Goal: Use online tool/utility: Utilize a website feature to perform a specific function

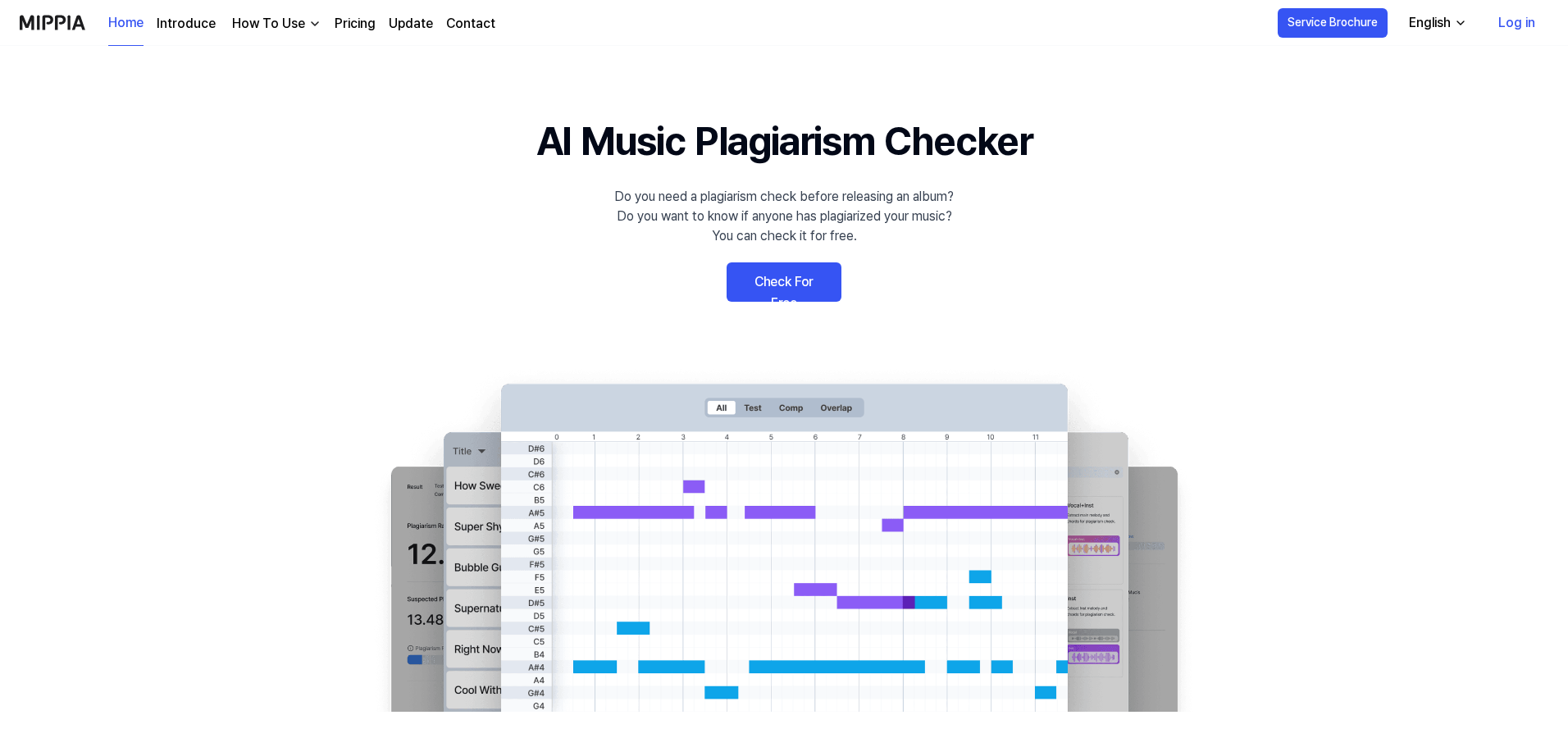
click at [794, 289] on link "Check For Free" at bounding box center [784, 282] width 115 height 39
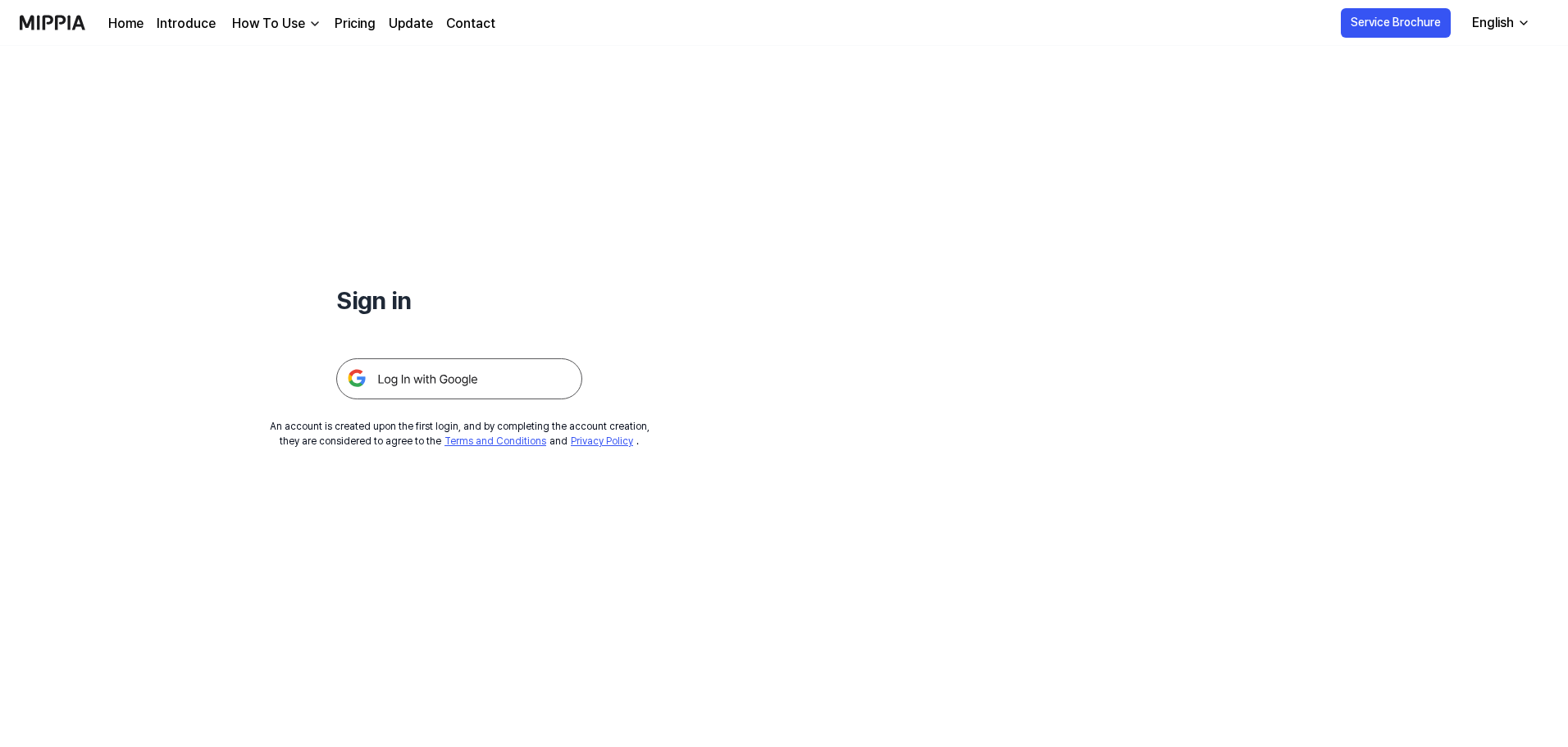
click at [488, 386] on img at bounding box center [459, 378] width 246 height 41
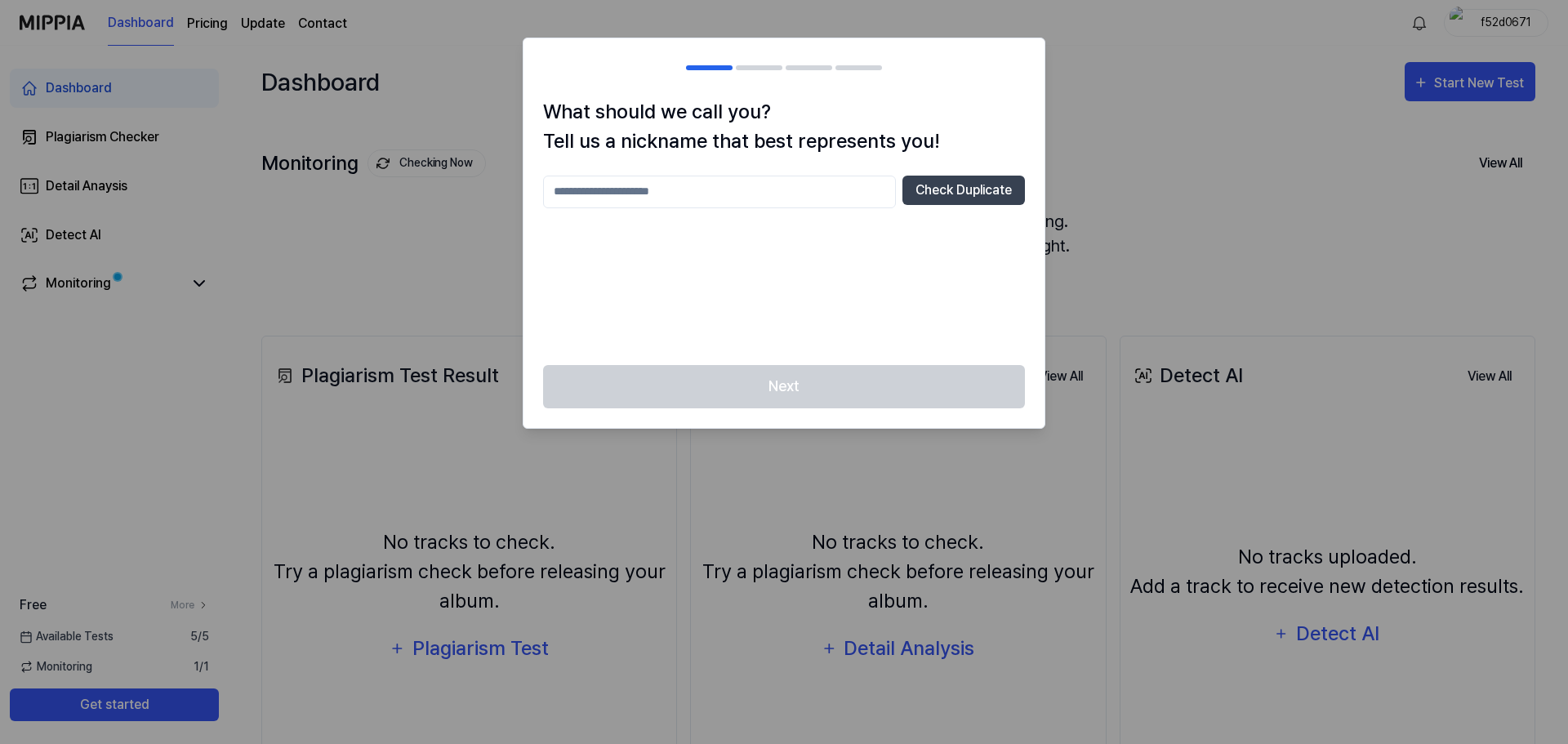
click at [804, 199] on input "text" at bounding box center [719, 191] width 353 height 32
type input "**********"
click at [946, 196] on button "Check Duplicate" at bounding box center [963, 190] width 122 height 29
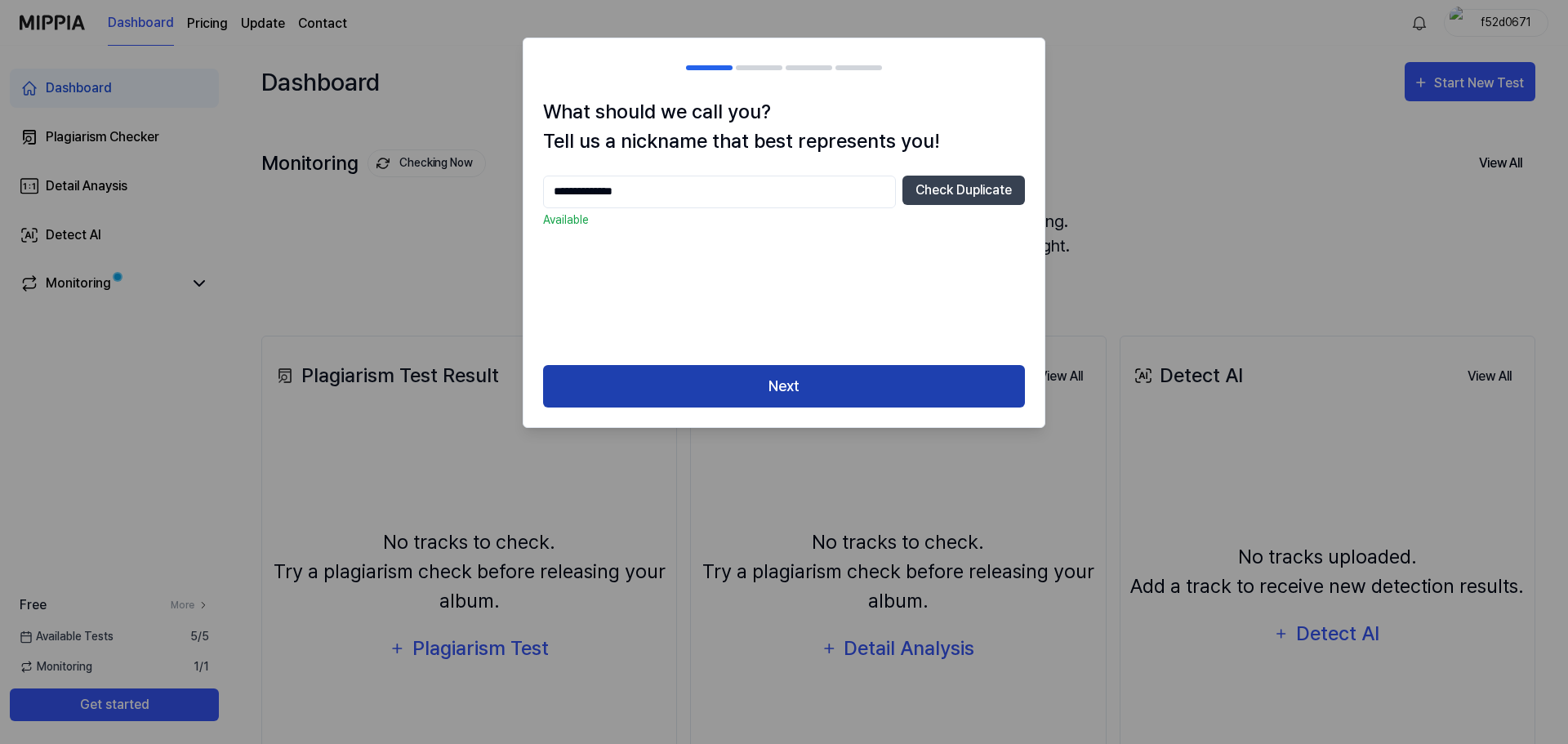
click at [863, 391] on button "Next" at bounding box center [784, 387] width 482 height 43
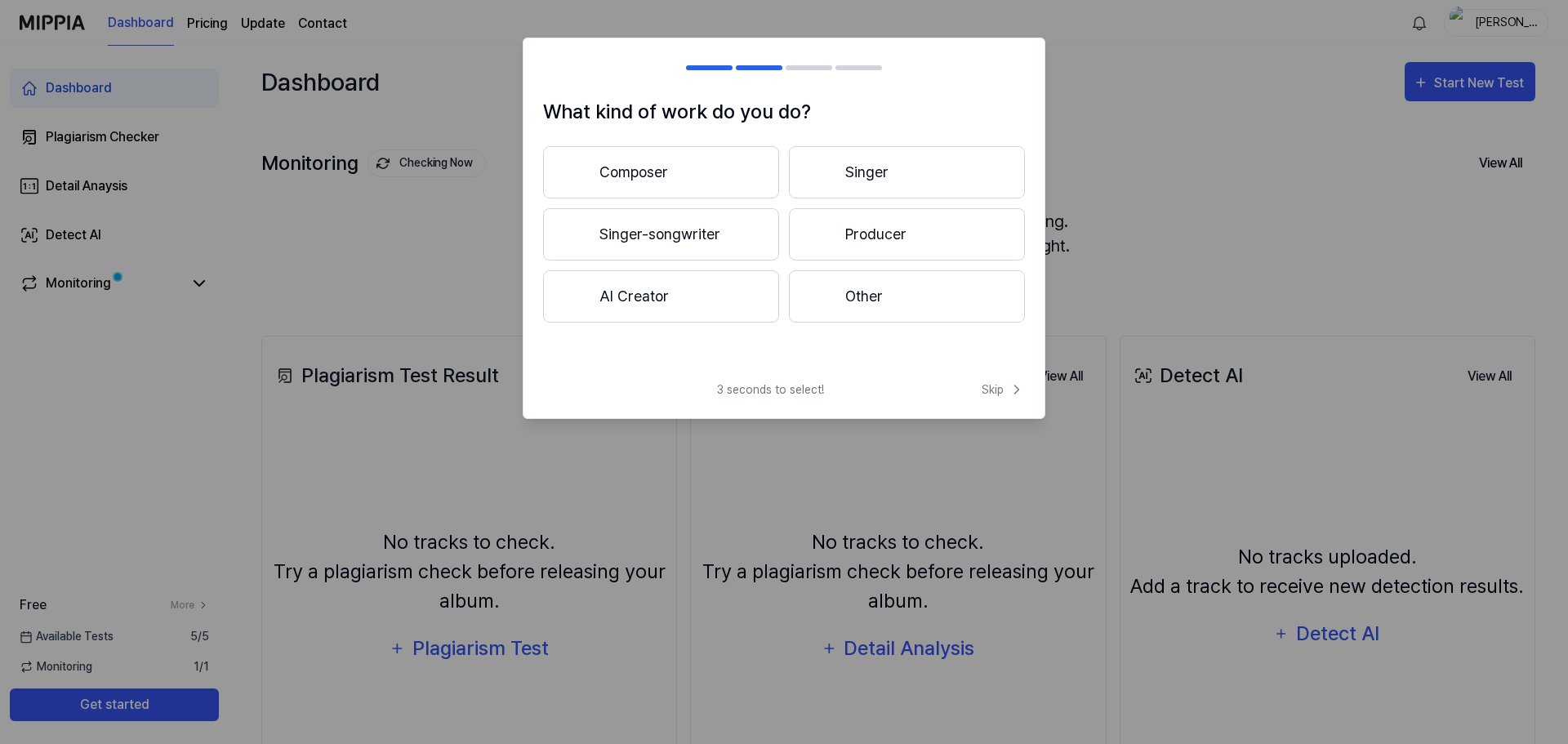
click at [673, 291] on button "AI Creator" at bounding box center [661, 297] width 236 height 53
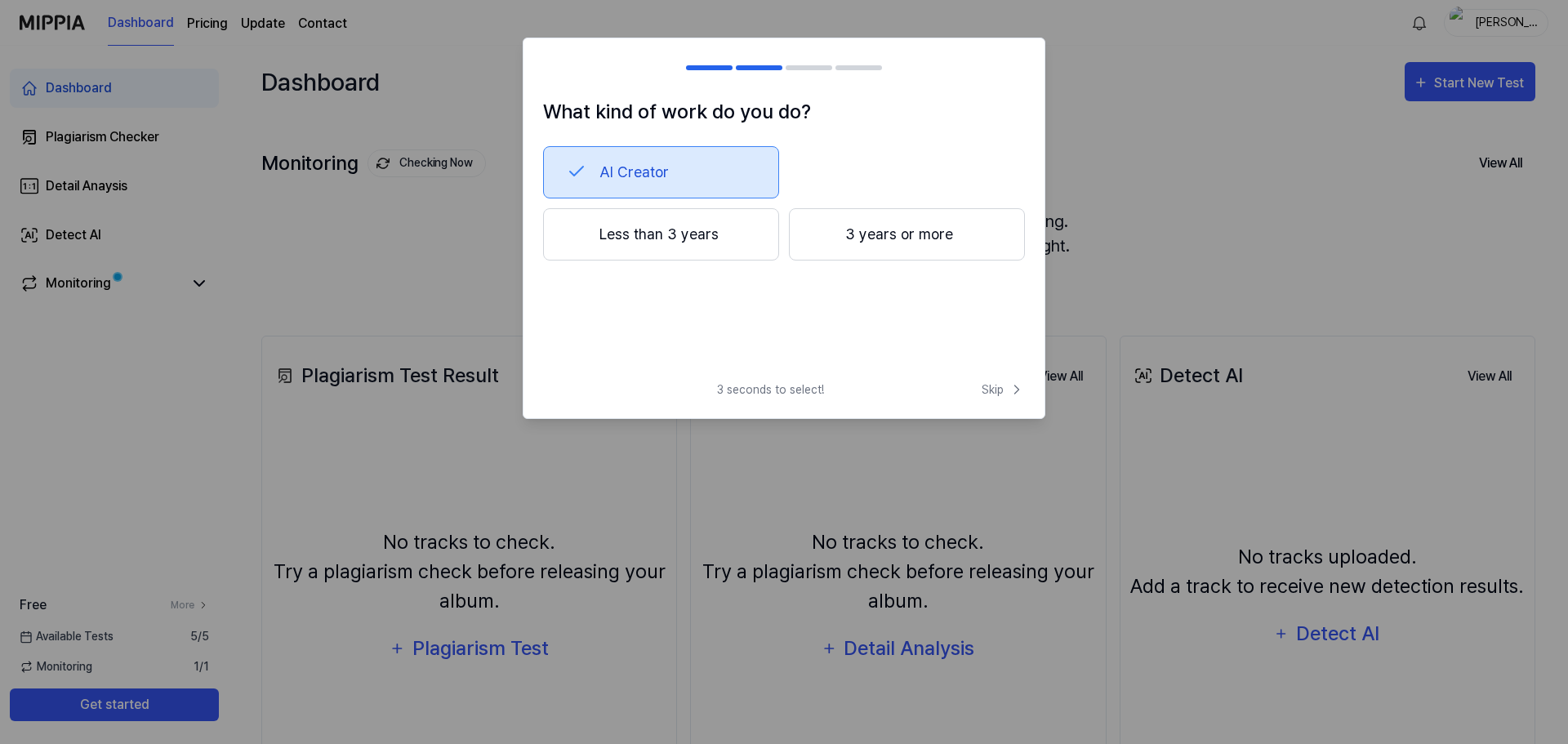
click at [673, 247] on button "Less than 3 years" at bounding box center [661, 234] width 236 height 53
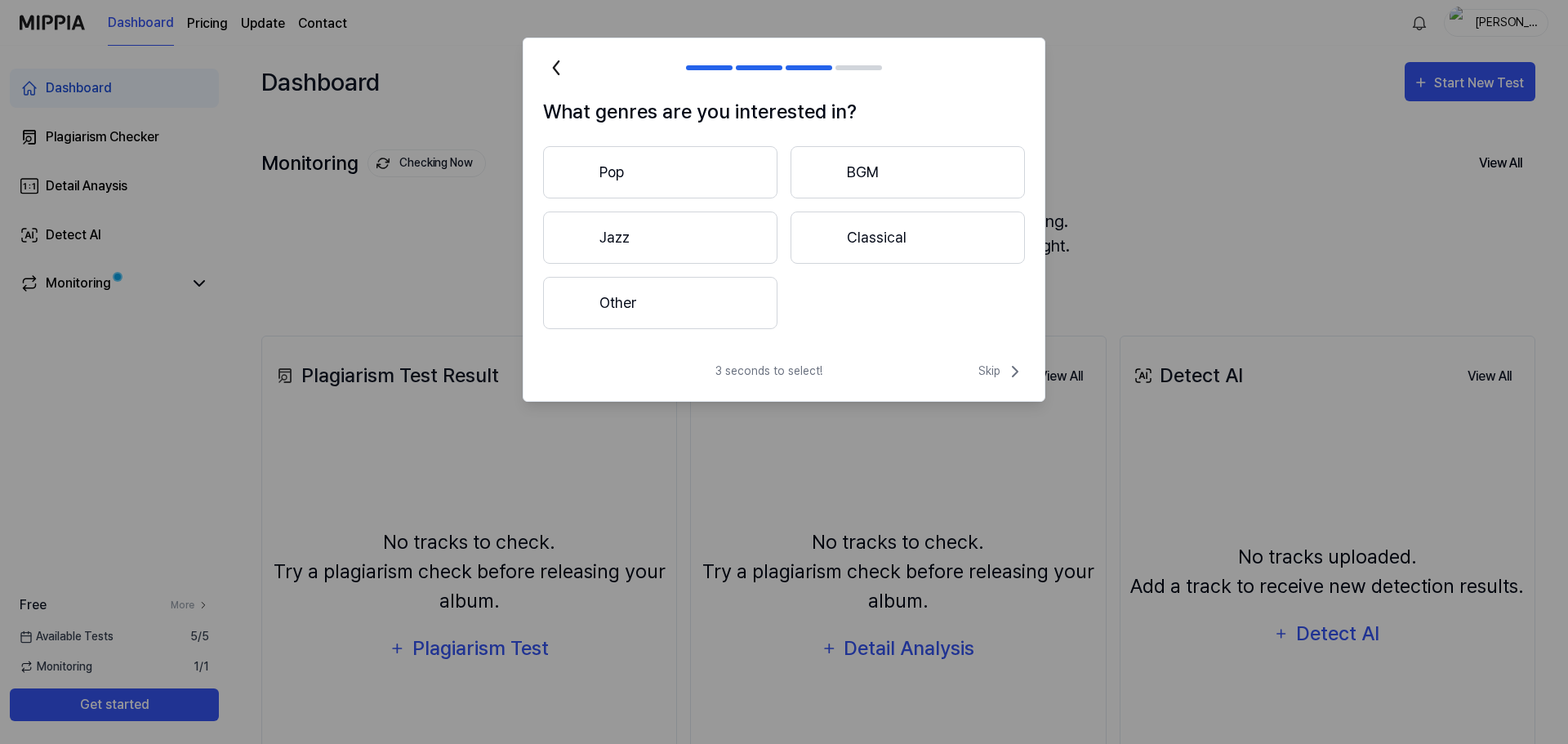
click at [672, 300] on button "Other" at bounding box center [660, 303] width 234 height 53
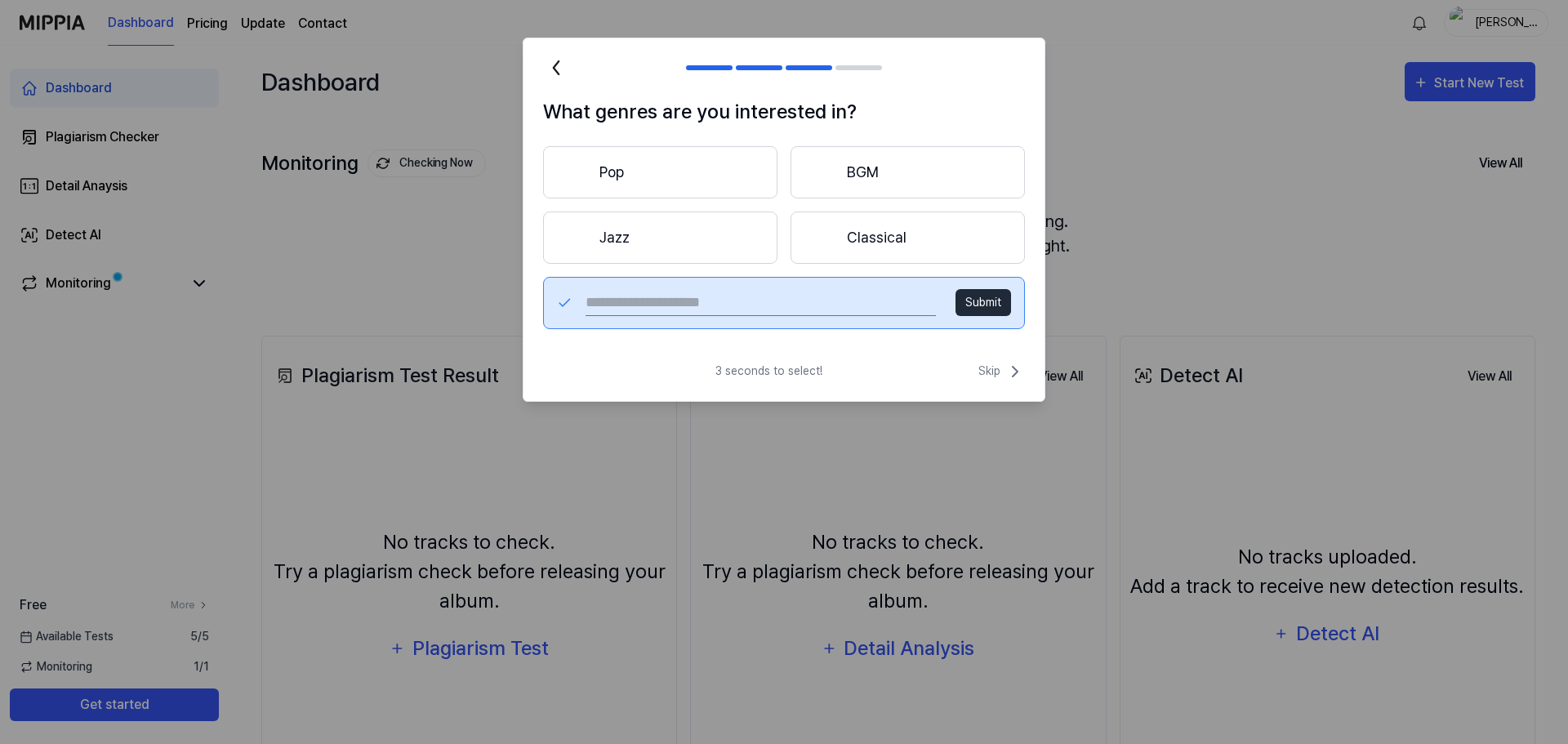
click at [888, 297] on input "text" at bounding box center [760, 303] width 351 height 26
type input "**********"
click at [986, 308] on button "Submit" at bounding box center [983, 303] width 56 height 27
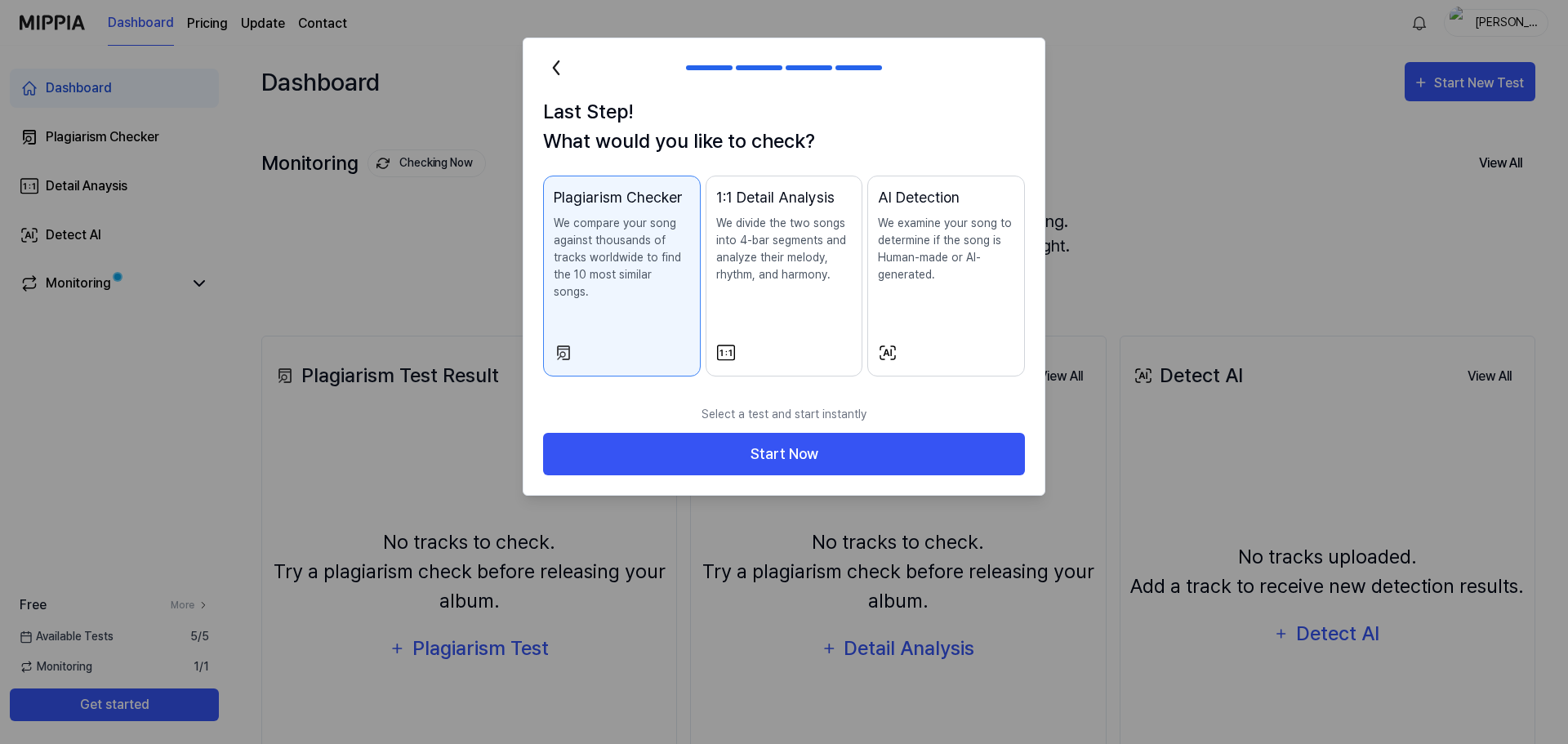
click at [974, 271] on p "We examine your song to determine if the song is Human-made or AI-generated." at bounding box center [947, 249] width 137 height 68
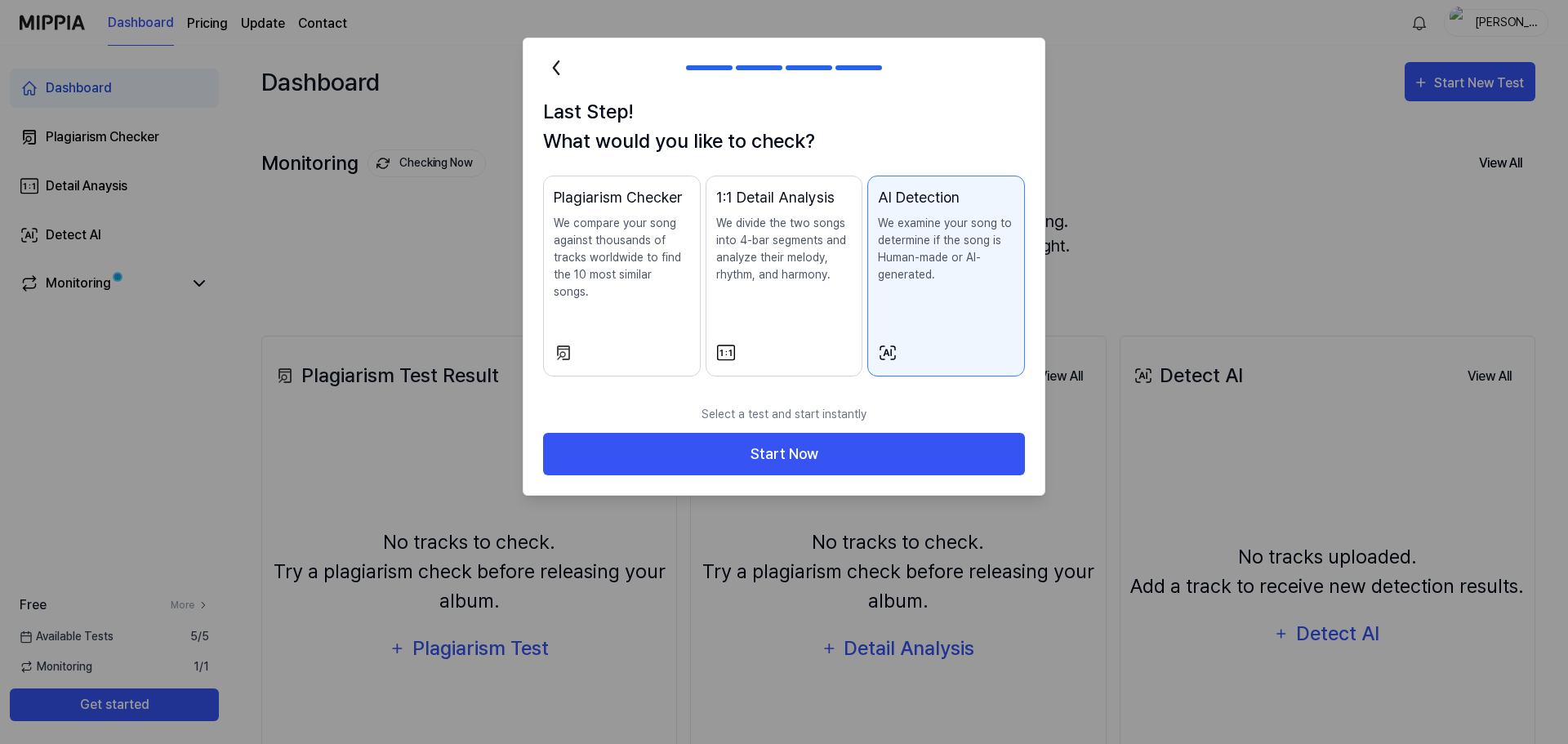
click at [807, 269] on p "We divide the two songs into 4-bar segments and analyze their melody, rhythm, a…" at bounding box center [784, 249] width 137 height 68
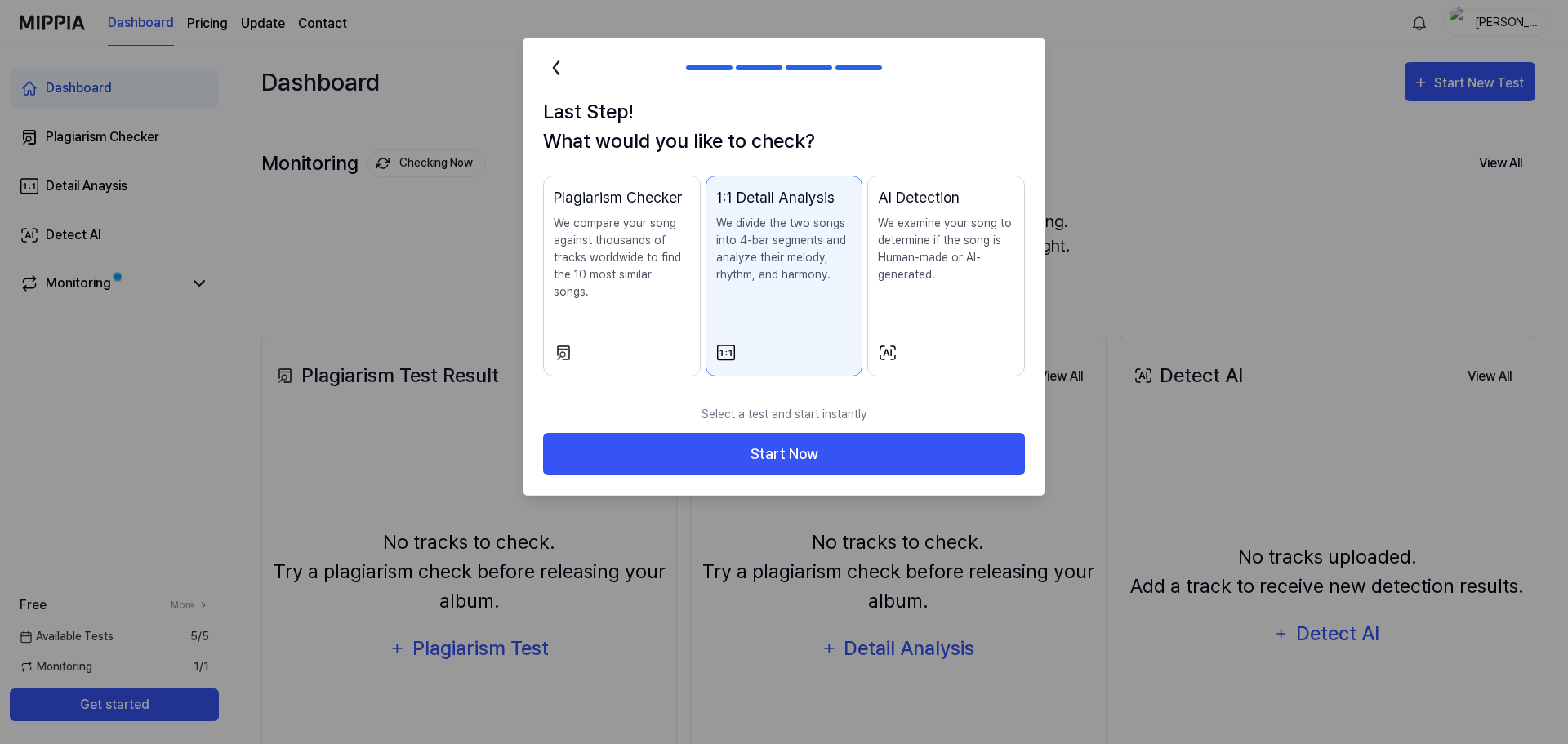
click at [635, 273] on p "We compare your song against thousands of tracks worldwide to find the 10 most …" at bounding box center [622, 258] width 137 height 86
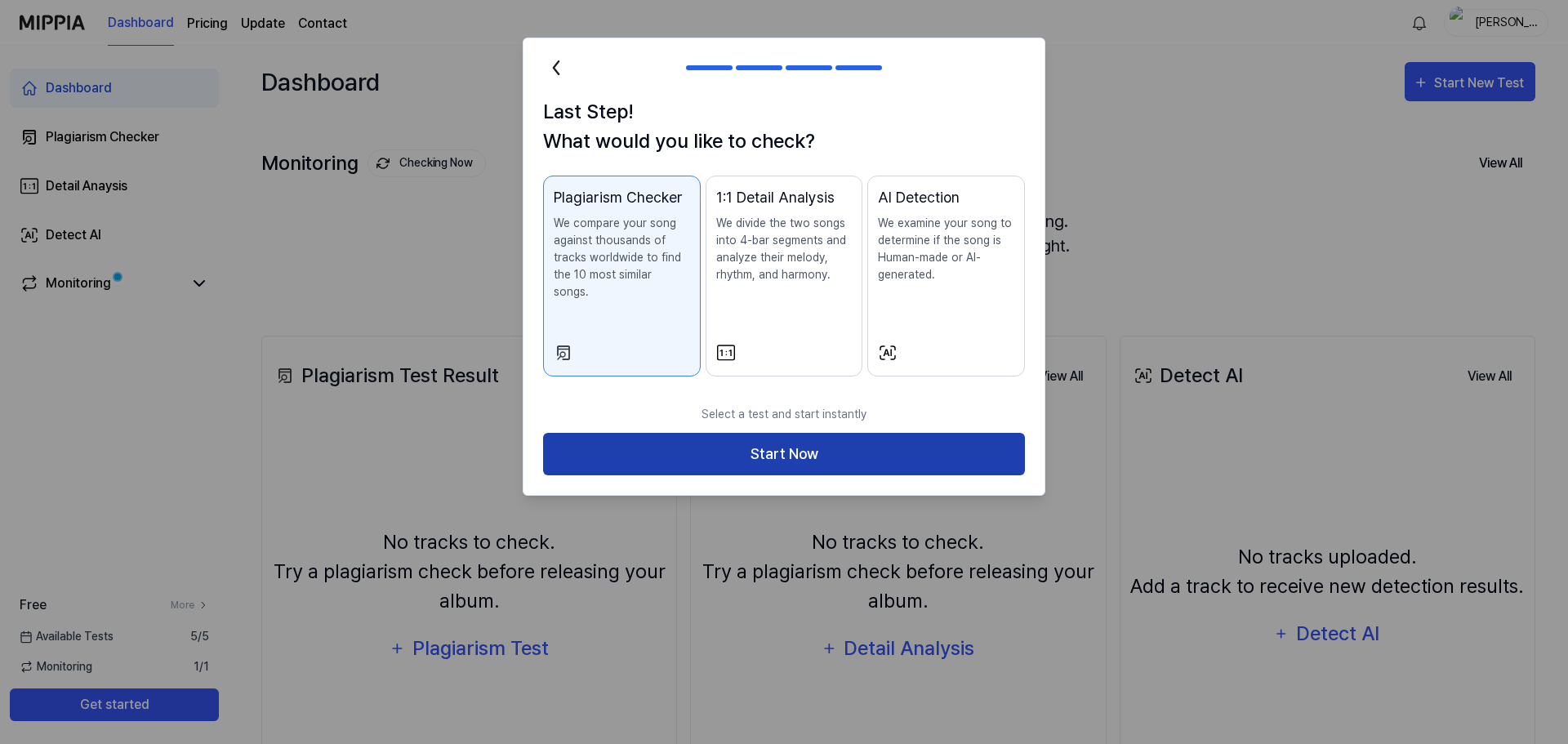
click at [881, 448] on button "Start Now" at bounding box center [784, 454] width 482 height 43
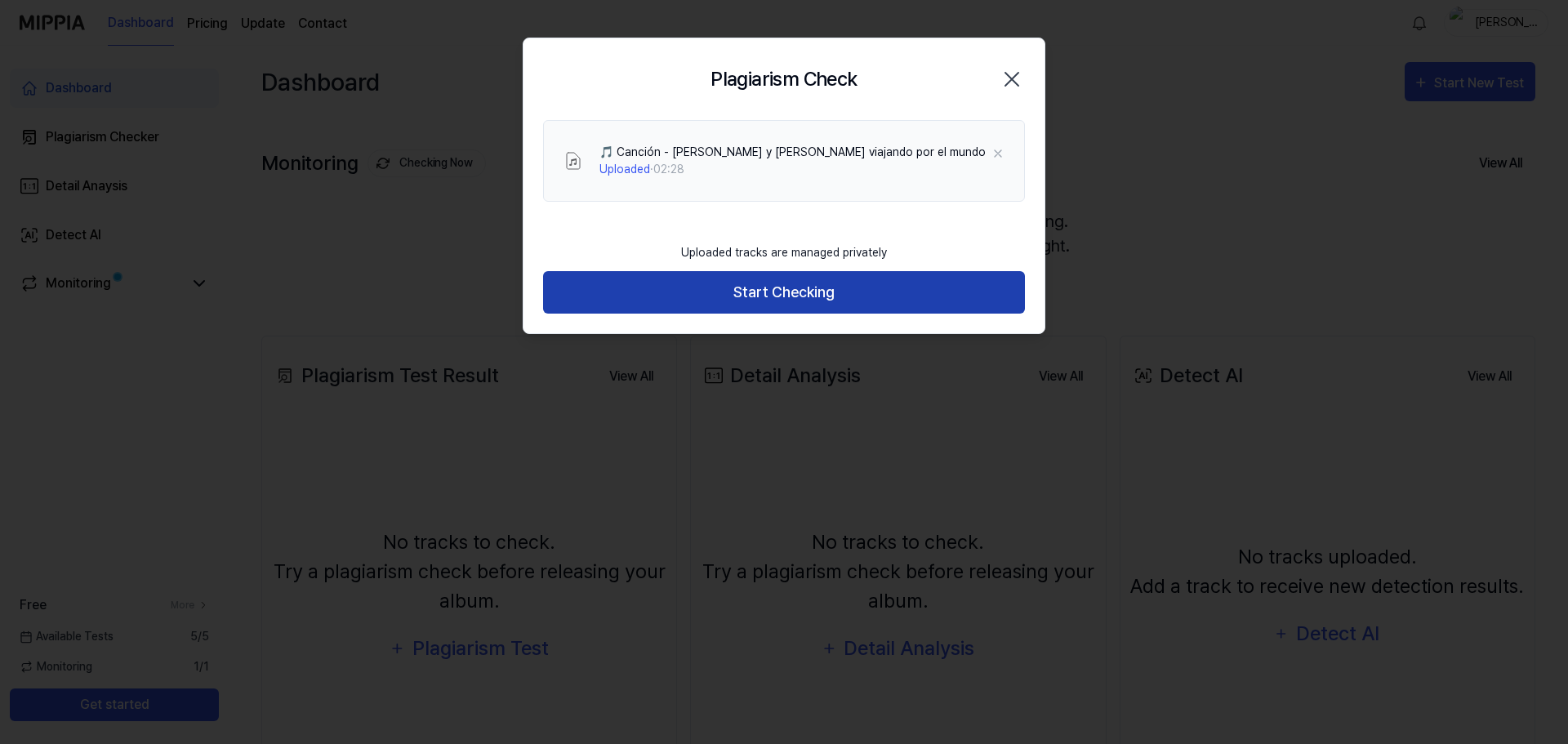
click at [913, 296] on button "Start Checking" at bounding box center [784, 293] width 482 height 43
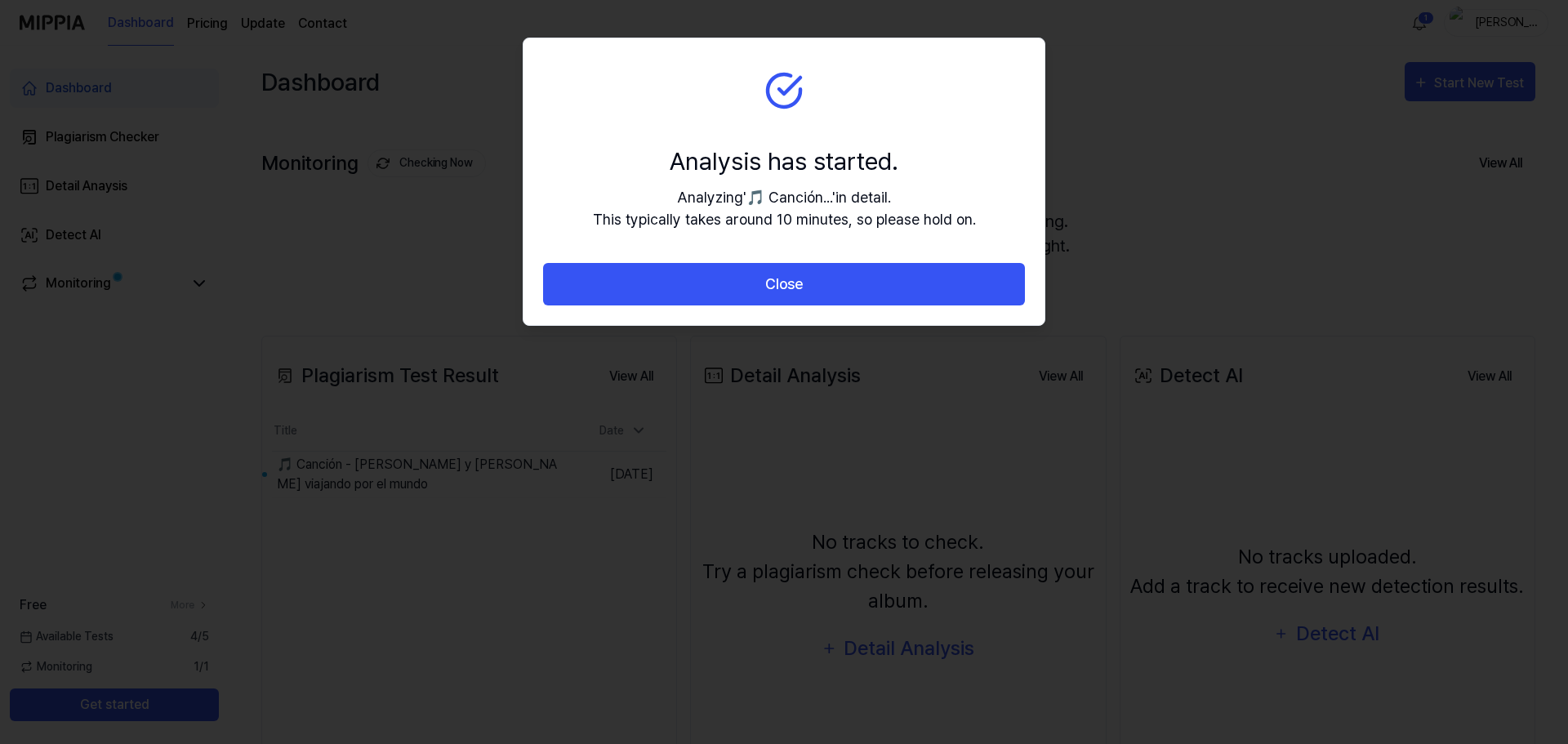
click at [641, 624] on div at bounding box center [784, 372] width 1568 height 744
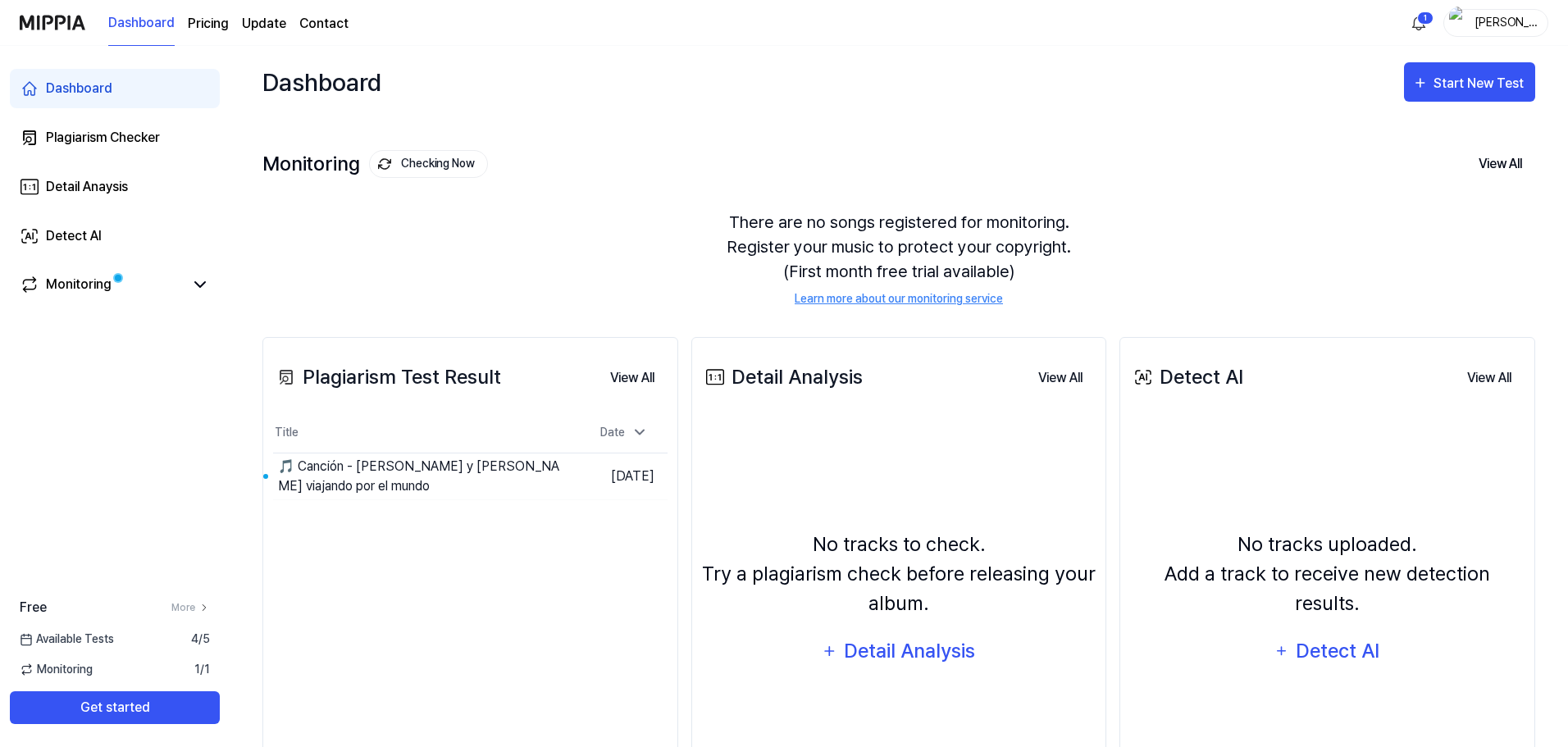
click at [632, 102] on div "Dashboard Start New Test" at bounding box center [899, 82] width 1273 height 73
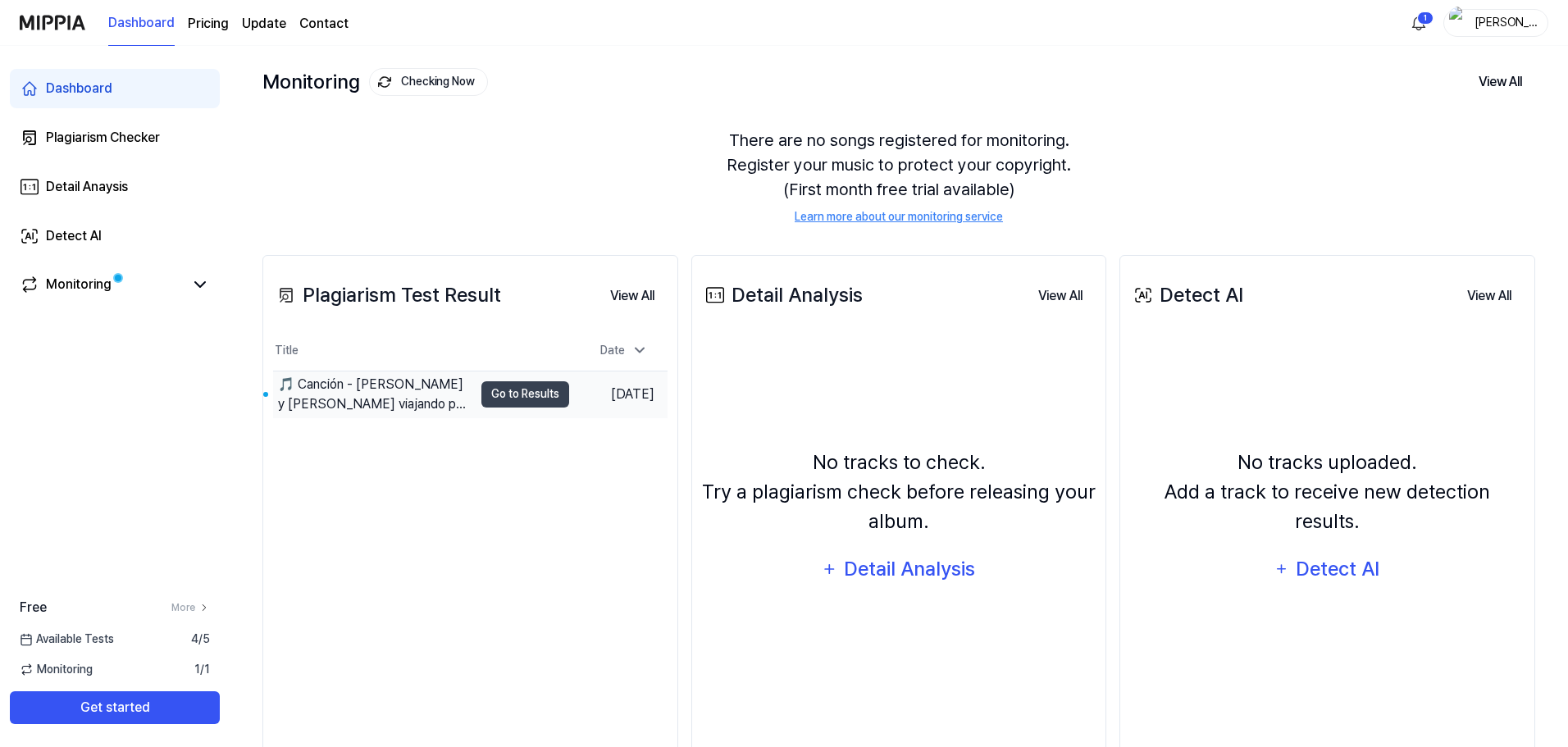
scroll to position [126, 0]
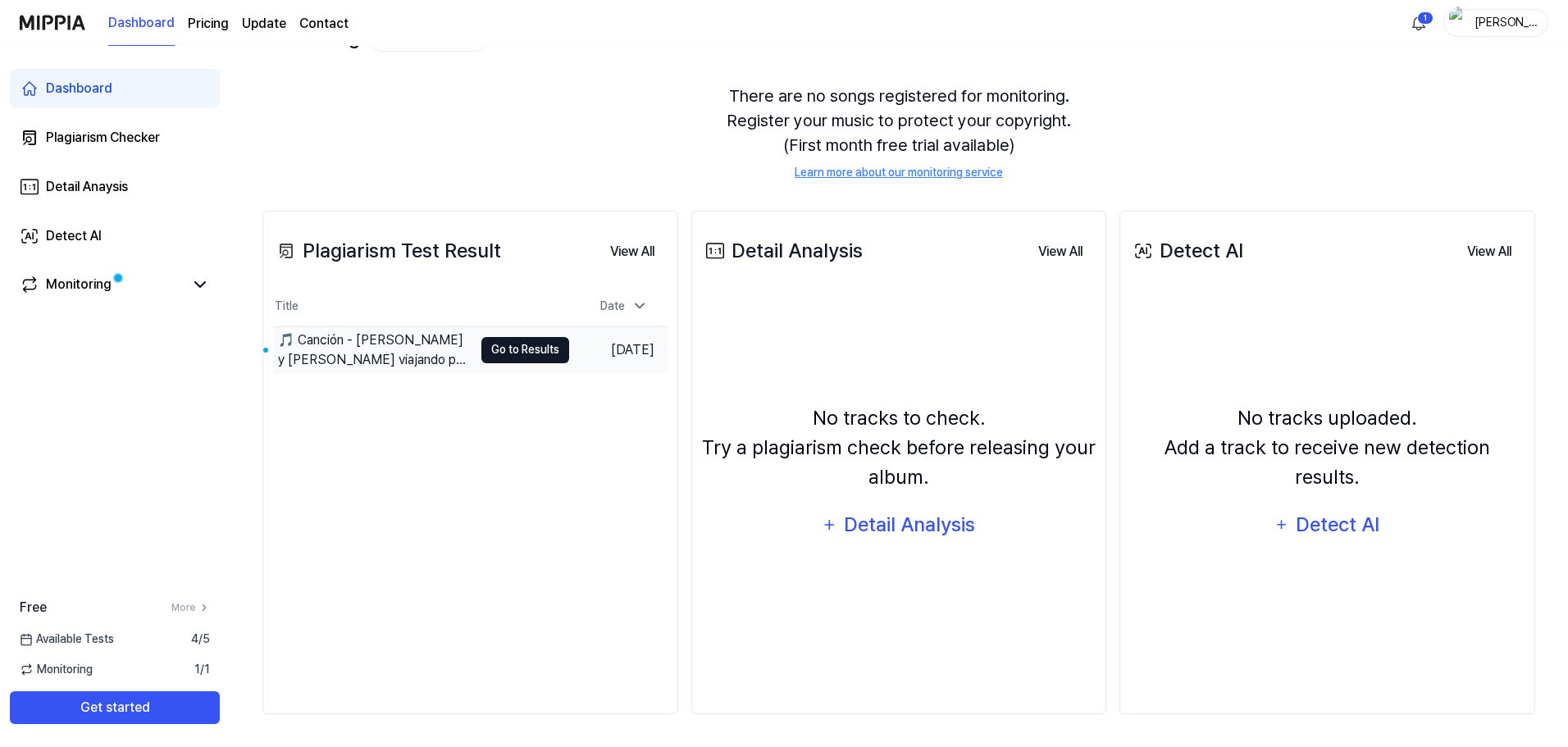
click at [537, 357] on button "Go to Results" at bounding box center [525, 350] width 87 height 26
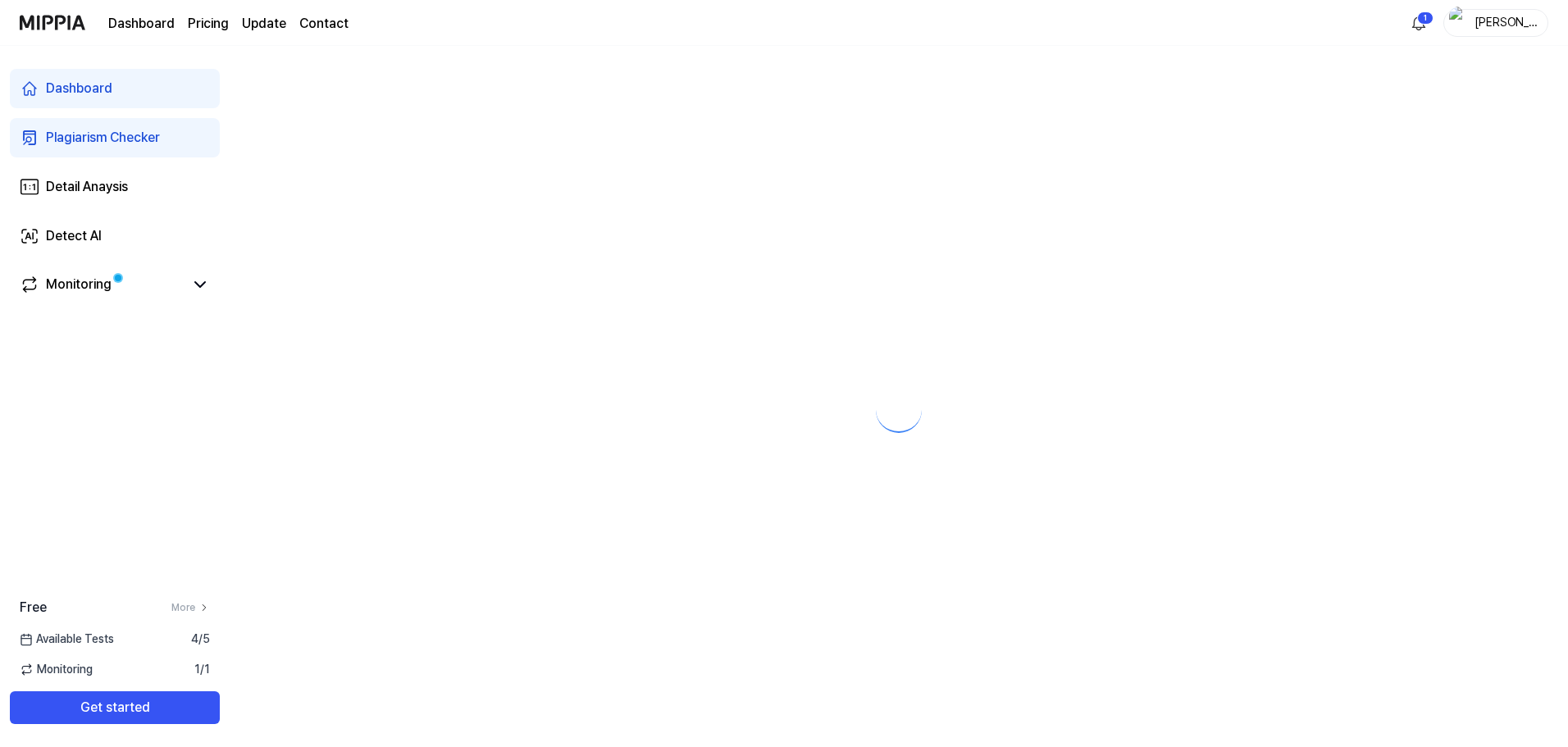
scroll to position [0, 0]
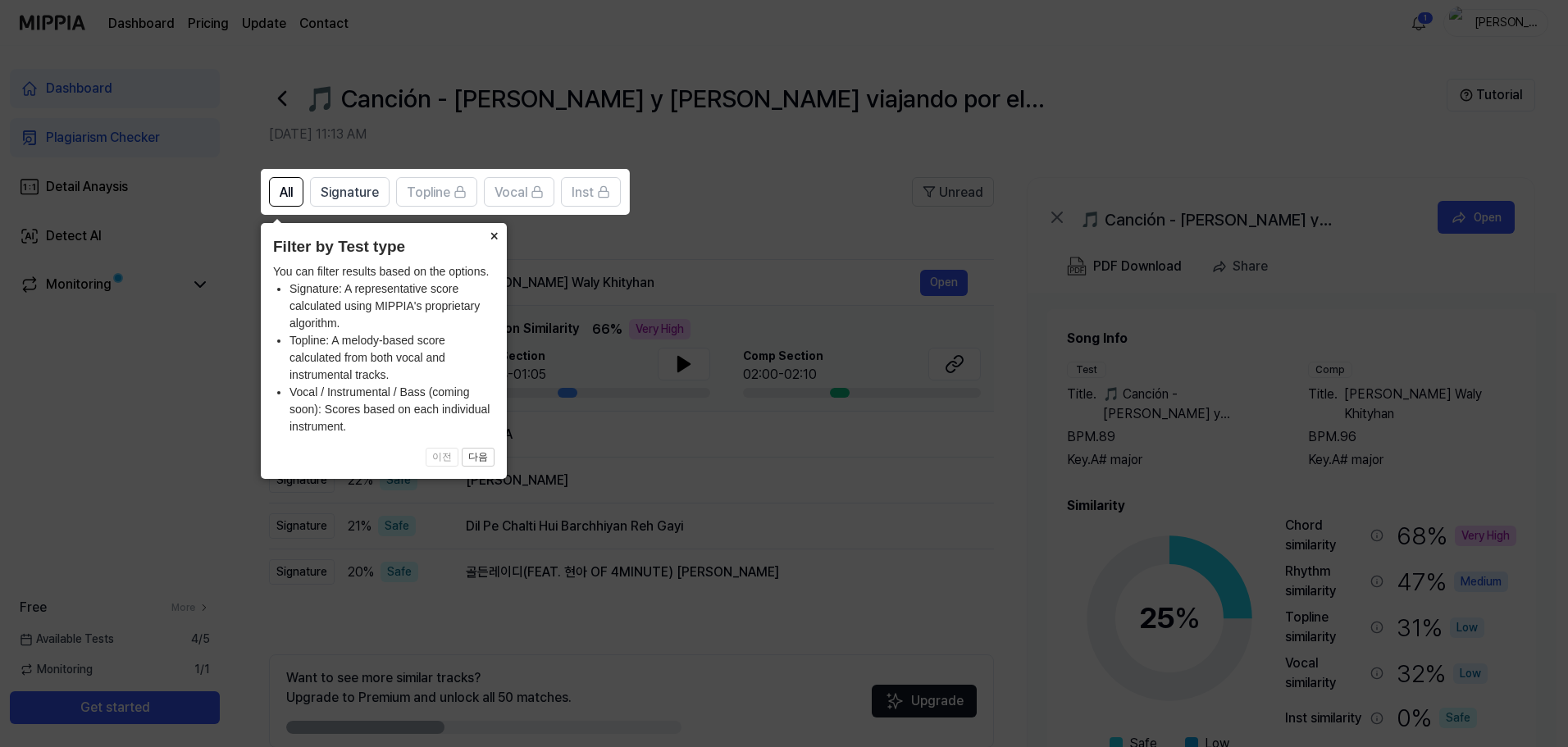
click at [492, 235] on button "×" at bounding box center [493, 233] width 26 height 23
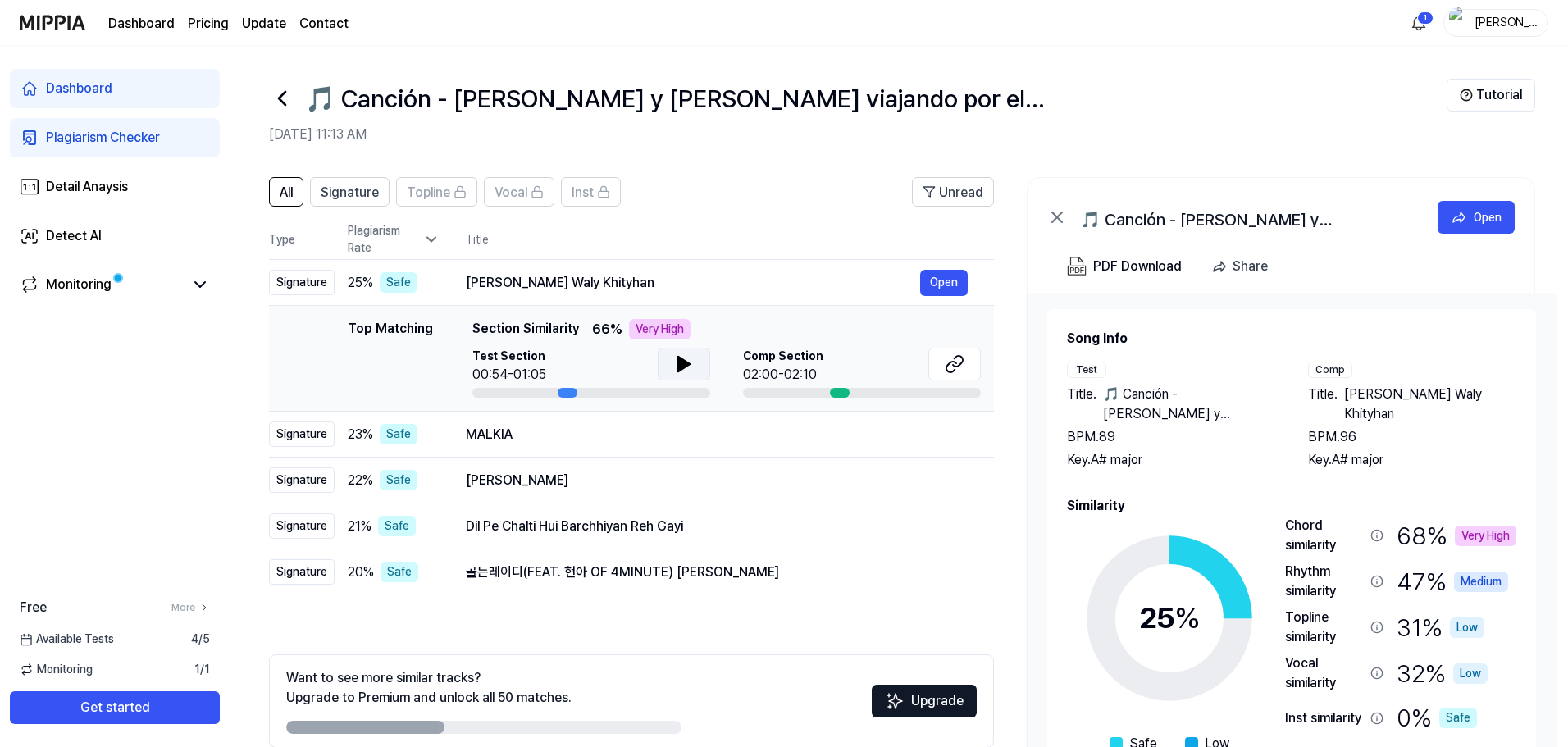
click at [678, 370] on icon at bounding box center [683, 364] width 12 height 15
click at [679, 370] on icon at bounding box center [680, 364] width 3 height 13
click at [938, 368] on button at bounding box center [954, 364] width 53 height 32
click at [686, 368] on icon at bounding box center [683, 364] width 20 height 20
click at [683, 366] on icon at bounding box center [683, 364] width 20 height 20
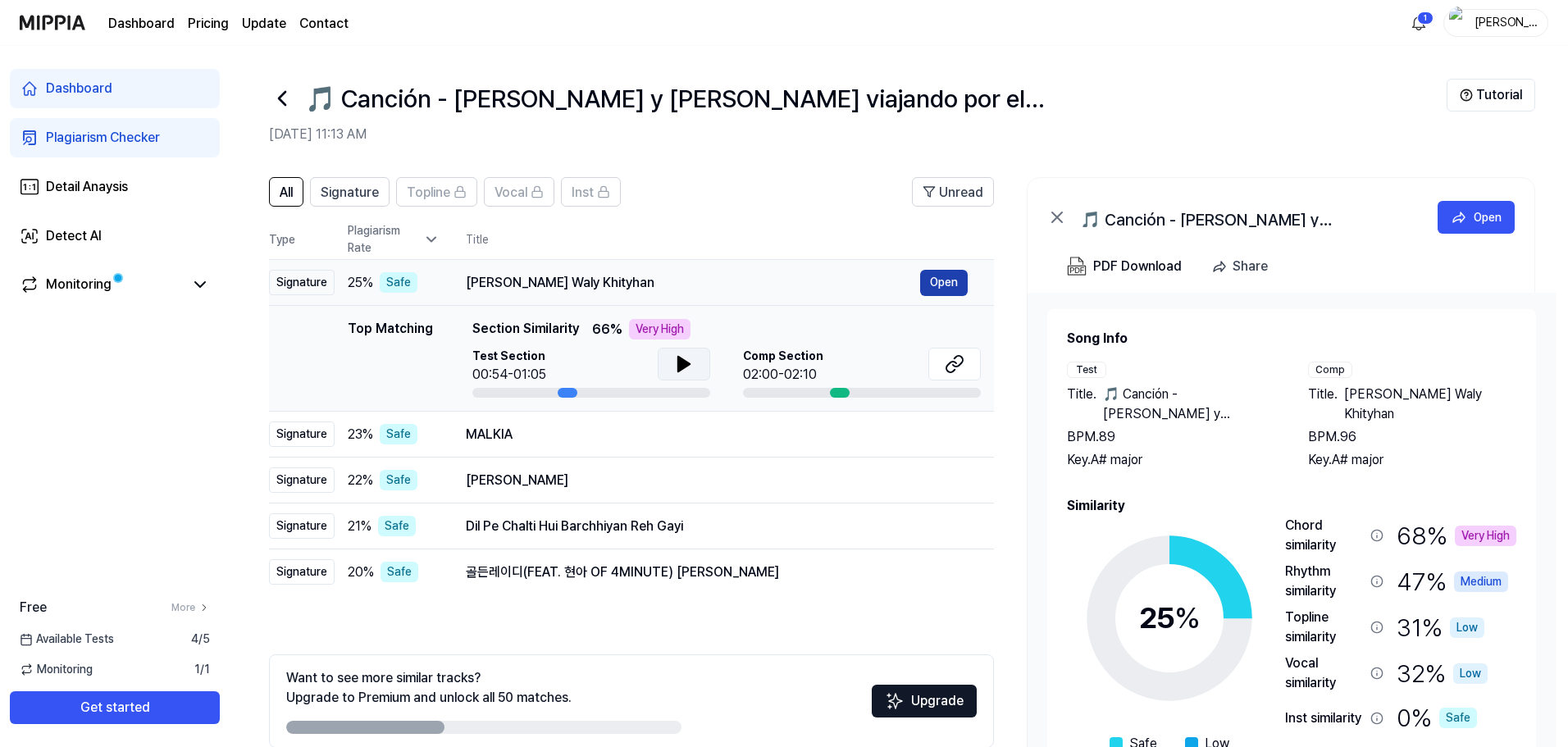
click at [960, 282] on button "Open" at bounding box center [943, 282] width 47 height 26
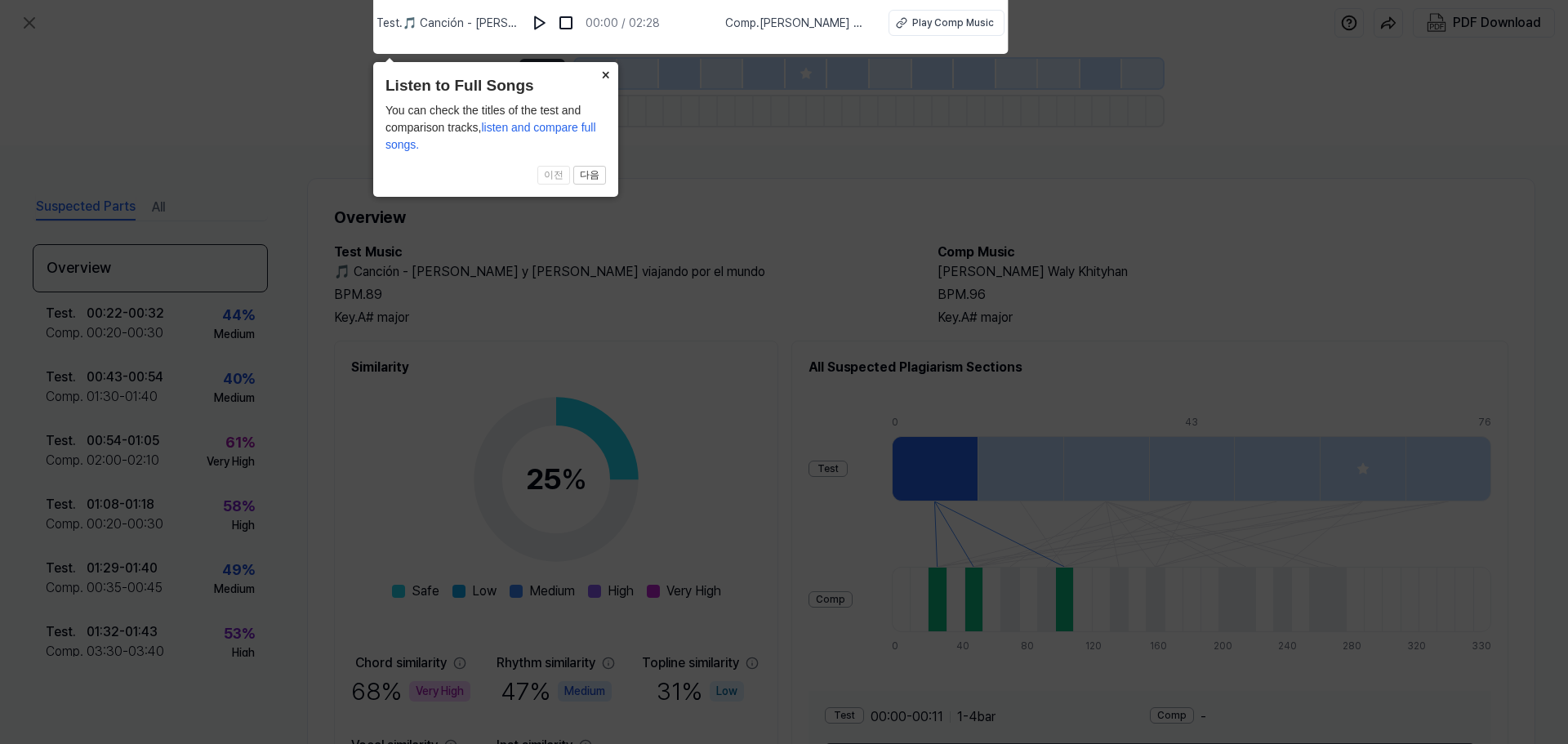
click at [603, 68] on button "×" at bounding box center [605, 73] width 26 height 22
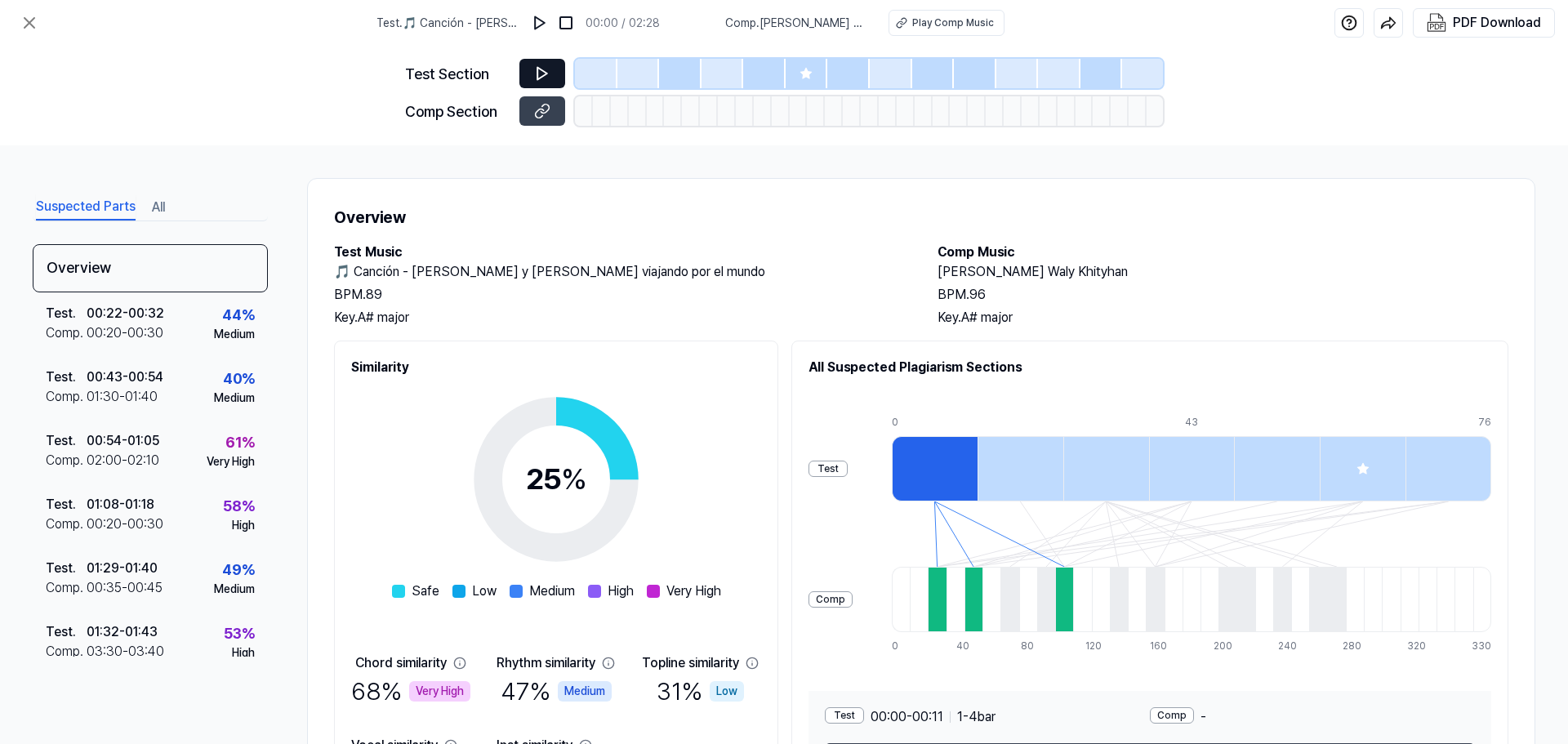
click at [551, 77] on button at bounding box center [542, 73] width 46 height 29
click at [535, 72] on icon at bounding box center [542, 73] width 17 height 17
click at [546, 23] on img at bounding box center [539, 22] width 17 height 17
click at [546, 23] on img at bounding box center [540, 22] width 17 height 17
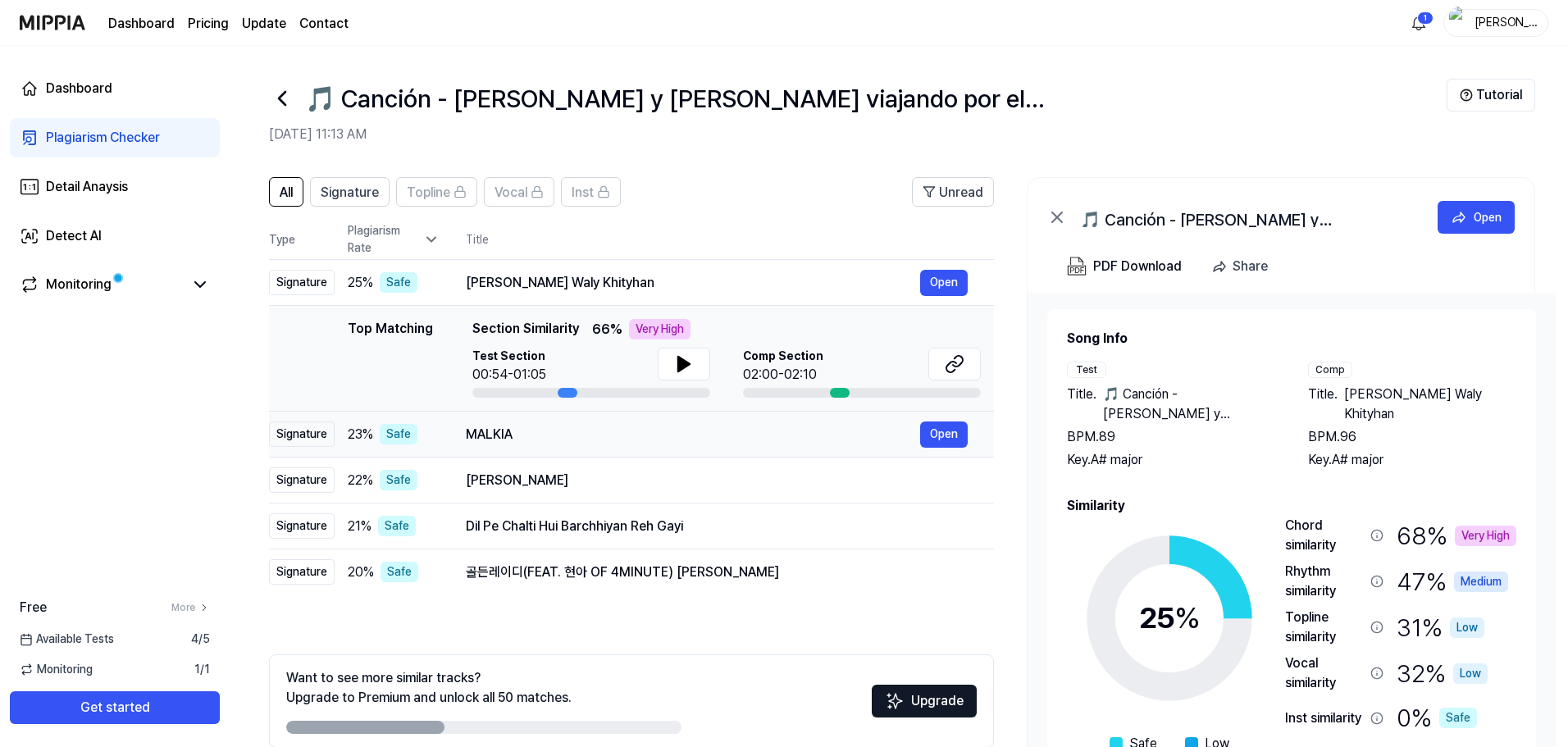
click at [489, 442] on div "MALKIA" at bounding box center [692, 434] width 454 height 20
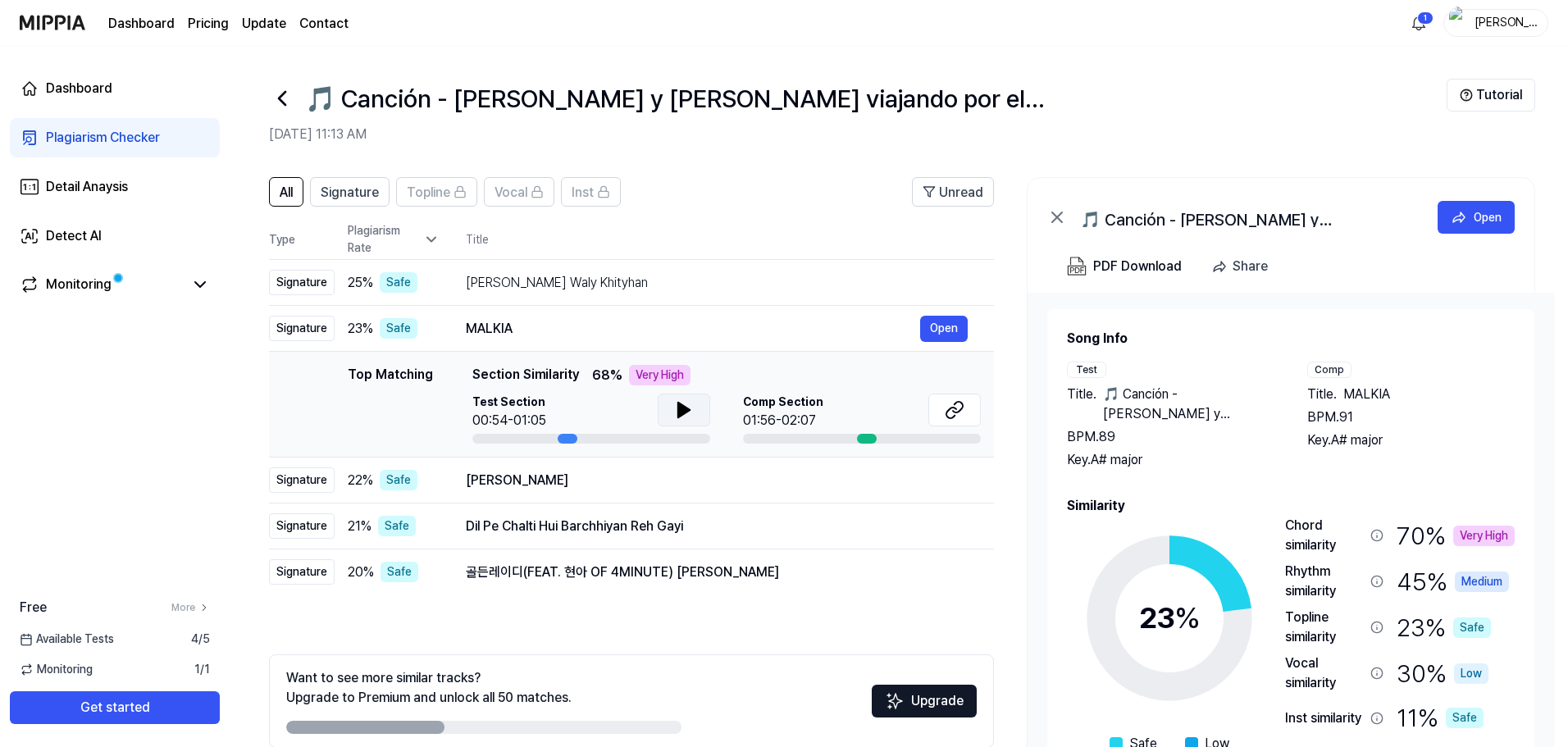
click at [676, 411] on icon at bounding box center [683, 410] width 20 height 20
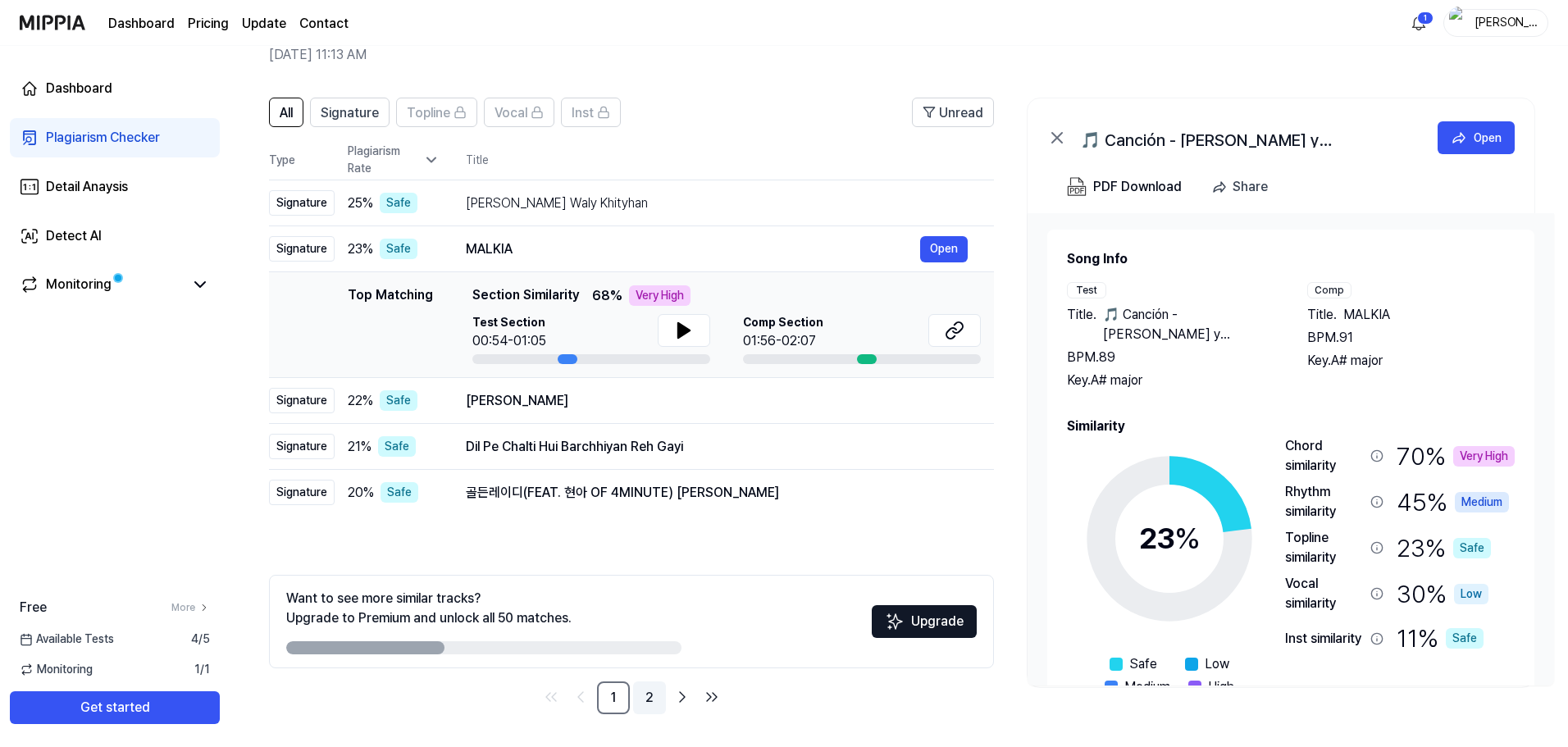
click at [642, 698] on link "2" at bounding box center [648, 697] width 32 height 32
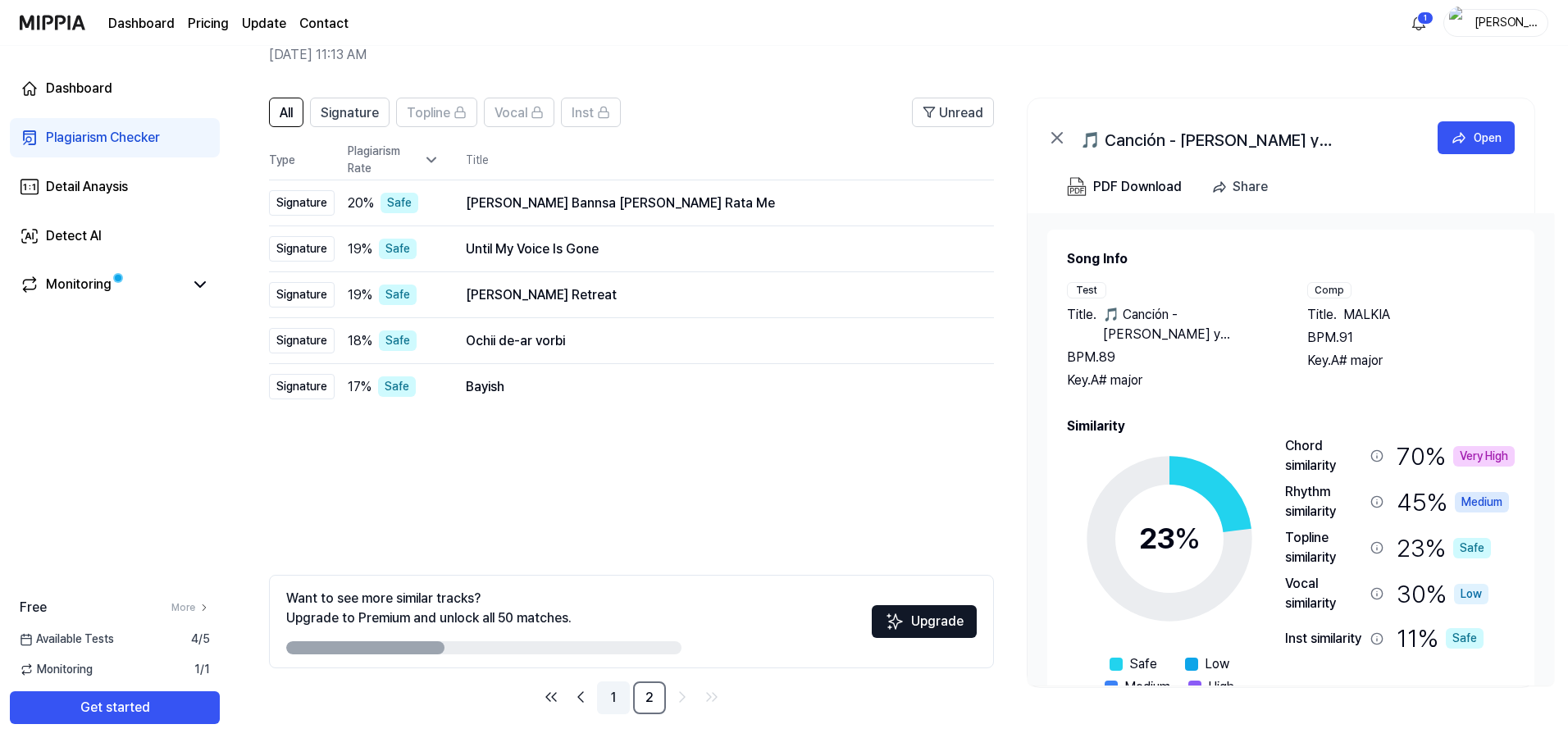
click at [614, 700] on link "1" at bounding box center [613, 697] width 32 height 32
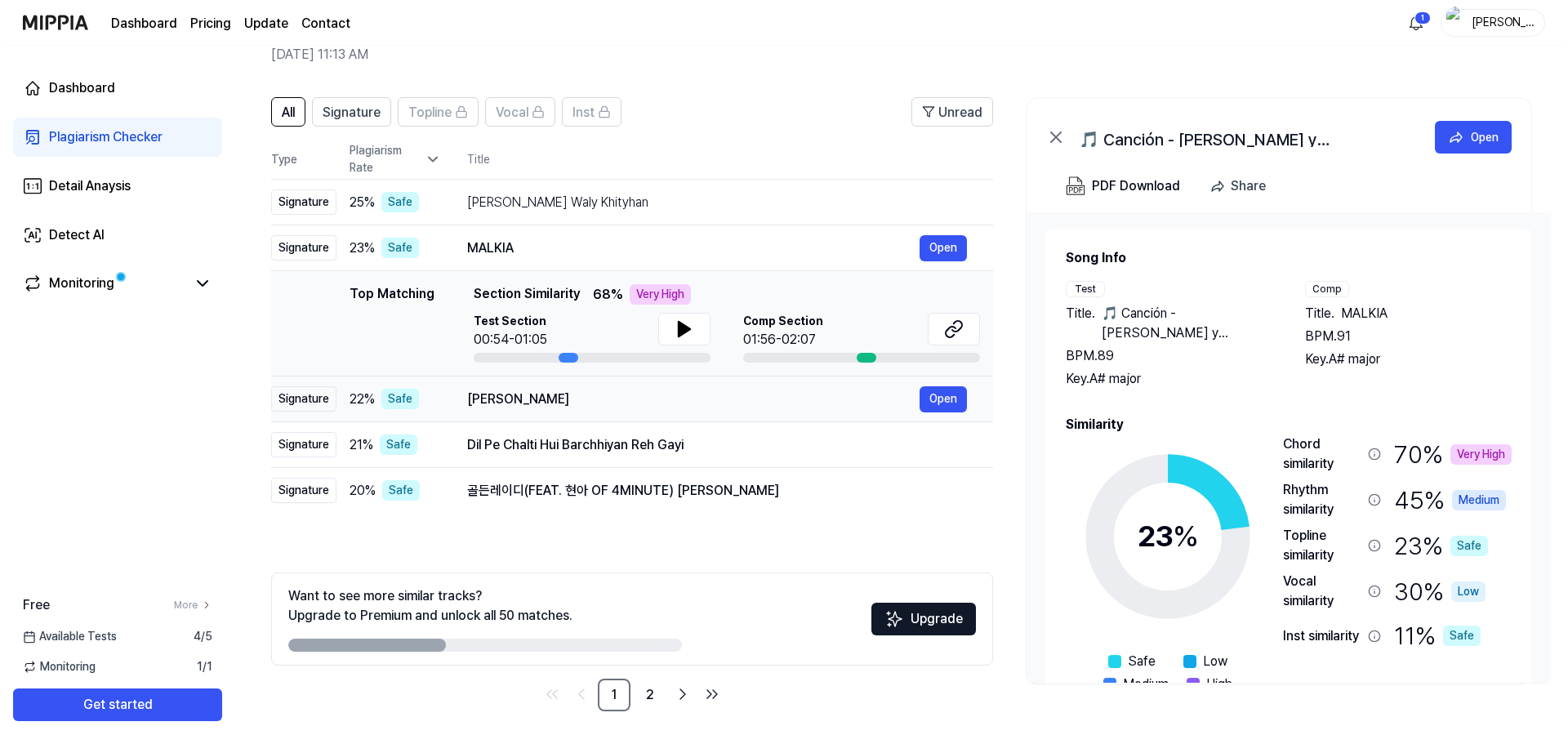
scroll to position [0, 0]
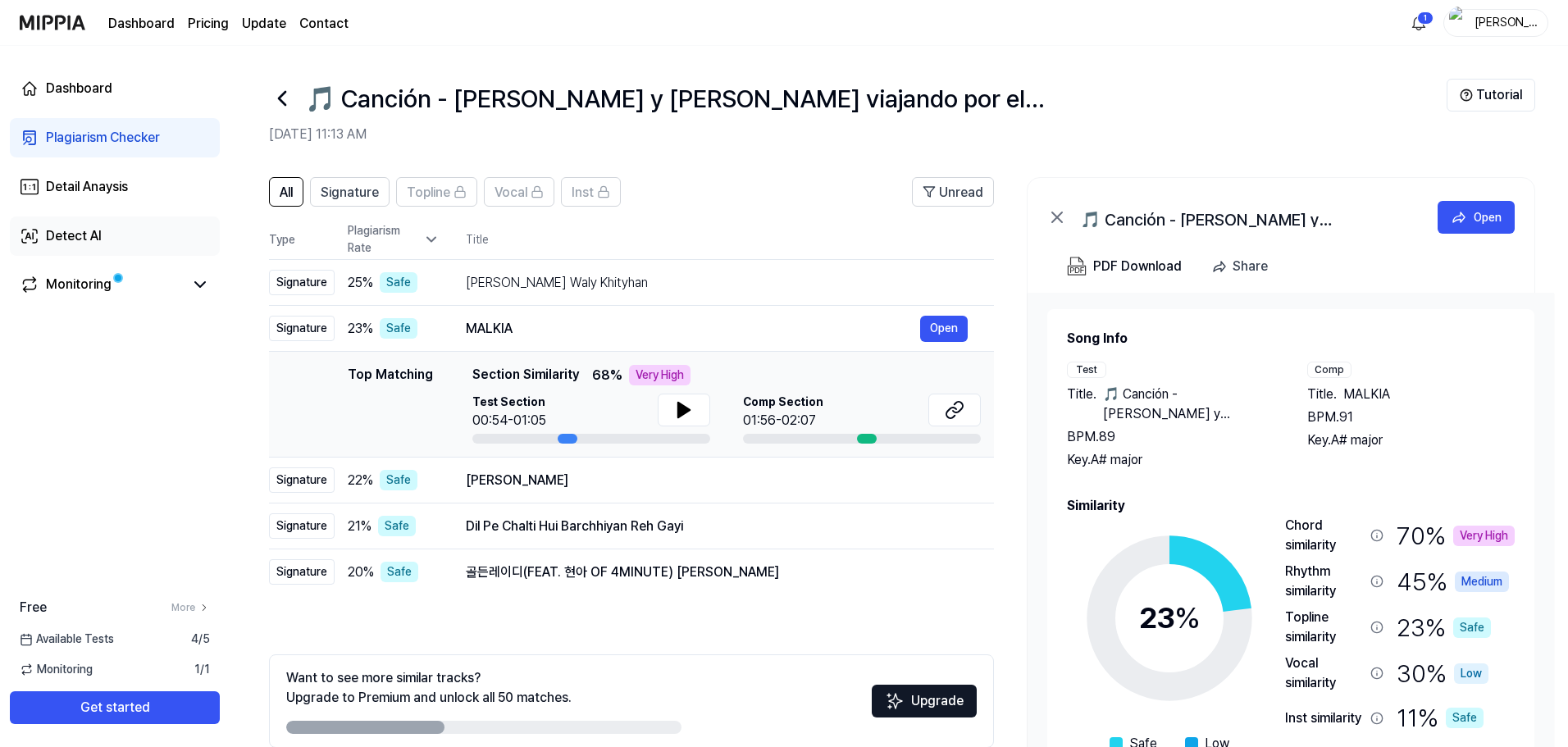
click at [88, 250] on link "Detect AI" at bounding box center [115, 236] width 210 height 39
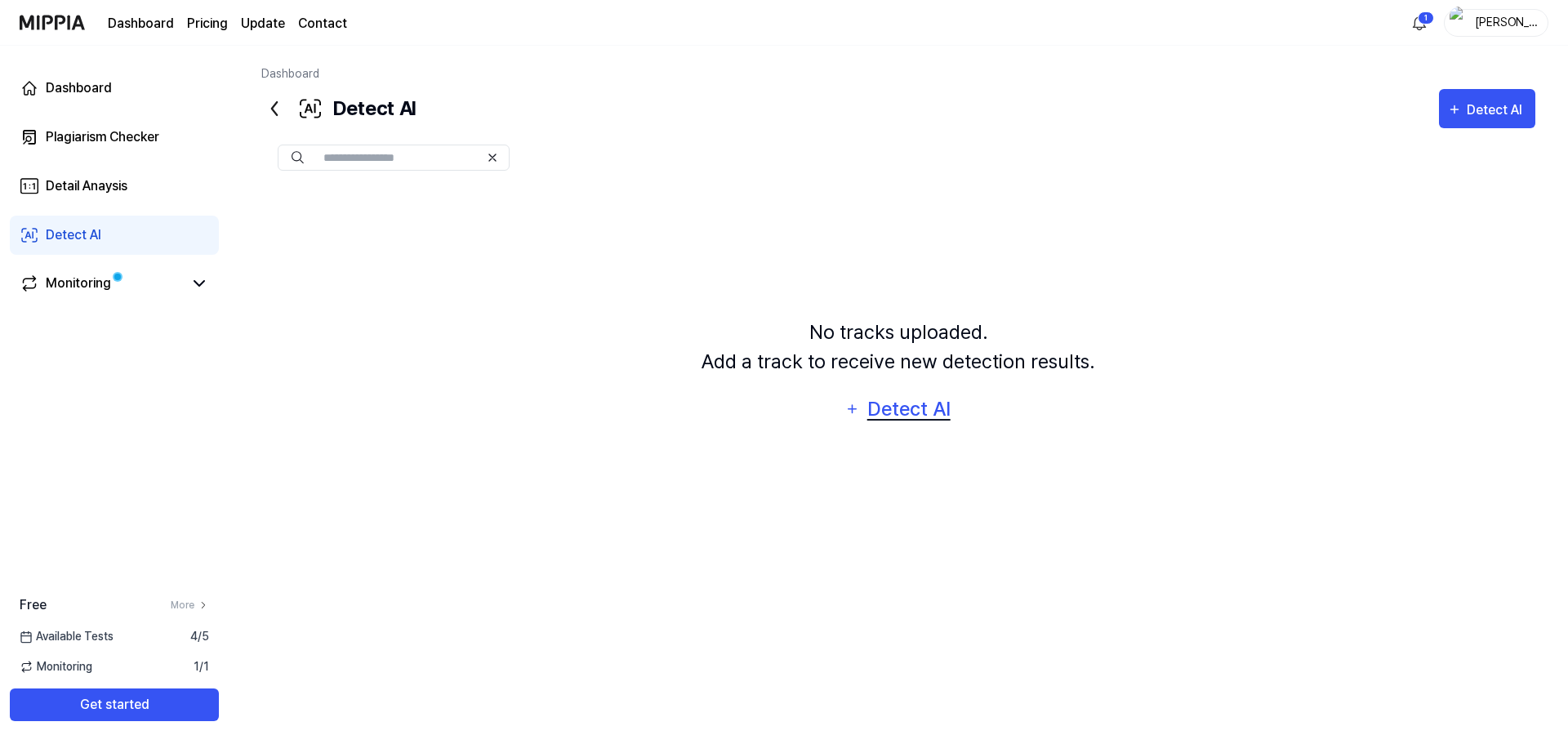
click at [902, 408] on div "Detect AI" at bounding box center [908, 409] width 87 height 31
